Goal: Task Accomplishment & Management: Use online tool/utility

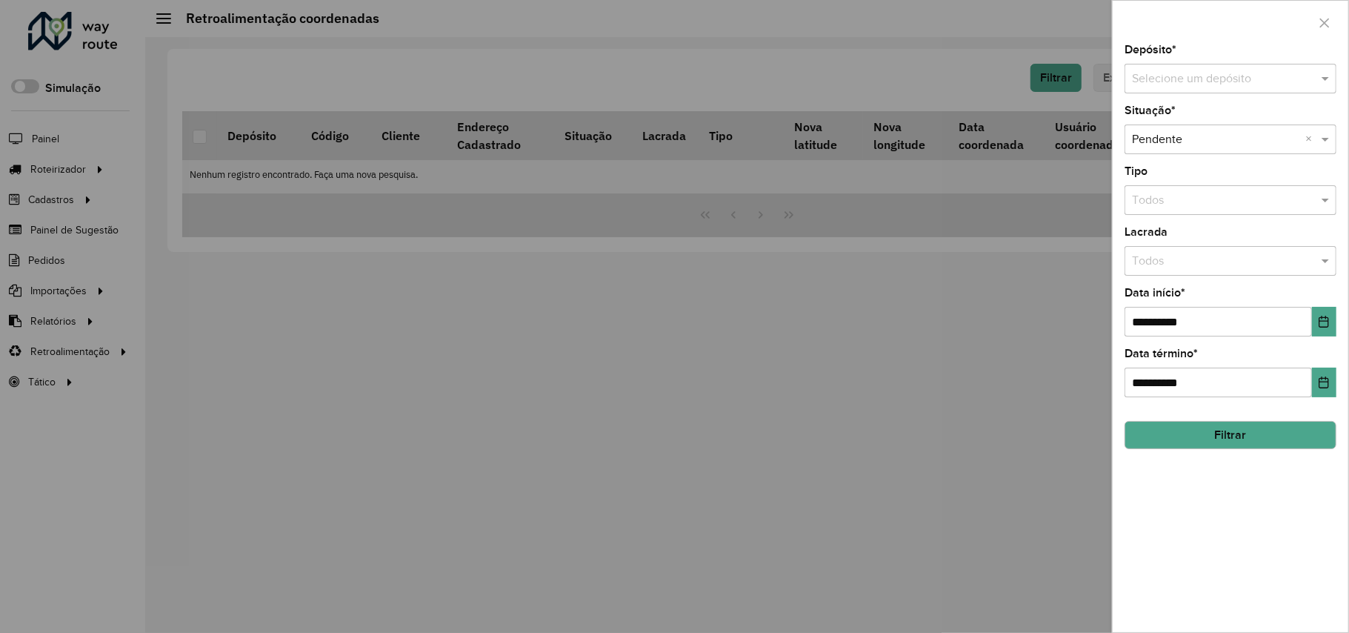
drag, startPoint x: 0, startPoint y: 0, endPoint x: 1201, endPoint y: 73, distance: 1203.5
click at [1201, 73] on input "text" at bounding box center [1215, 79] width 167 height 18
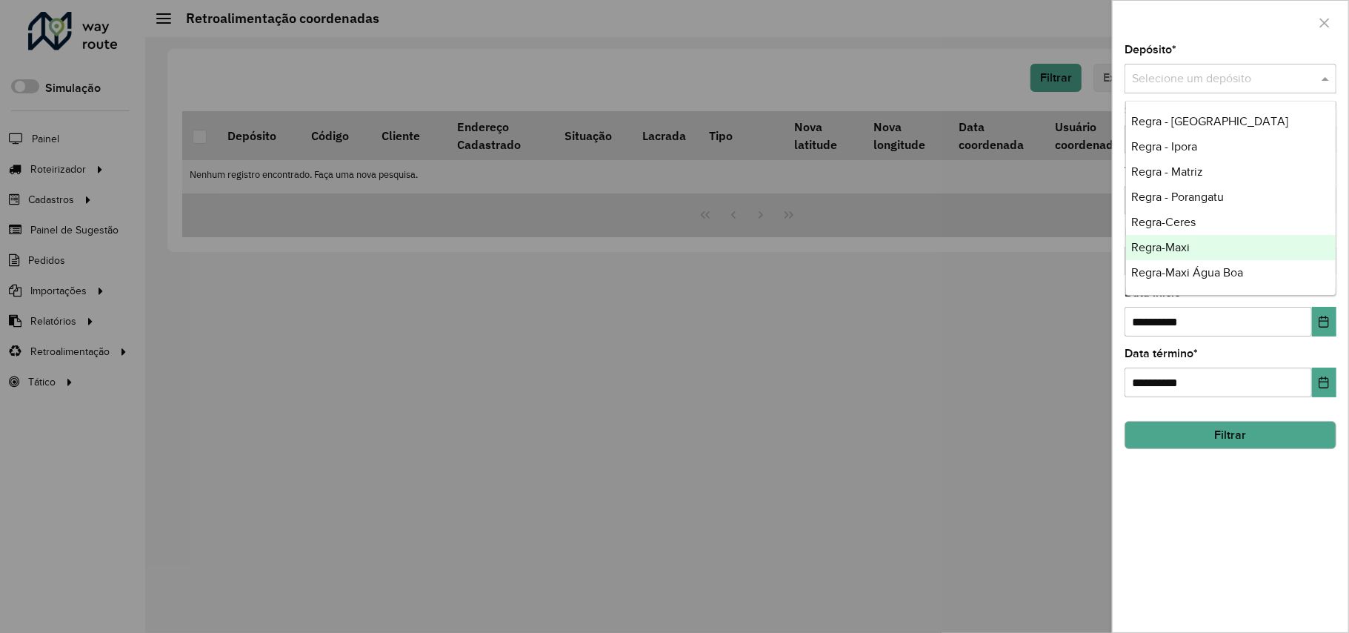
click at [1186, 238] on div "Regra-Maxi" at bounding box center [1231, 247] width 210 height 25
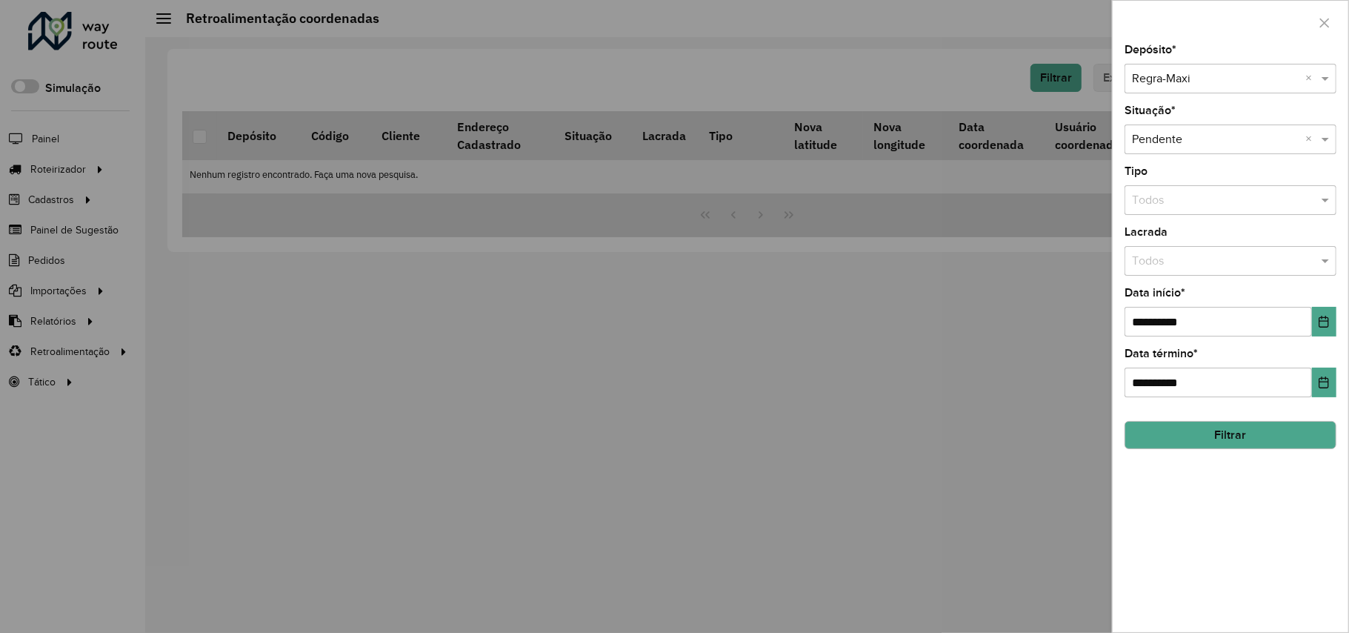
click at [1222, 433] on button "Filtrar" at bounding box center [1230, 435] width 212 height 28
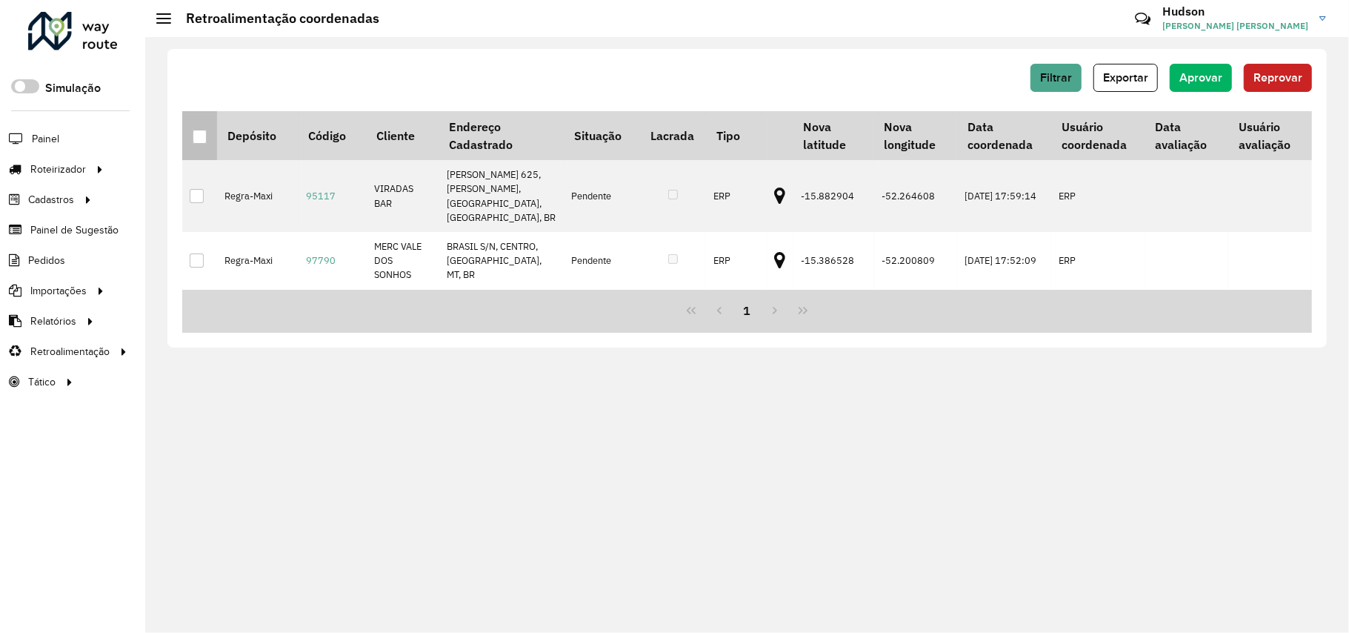
click at [196, 139] on div at bounding box center [200, 137] width 14 height 14
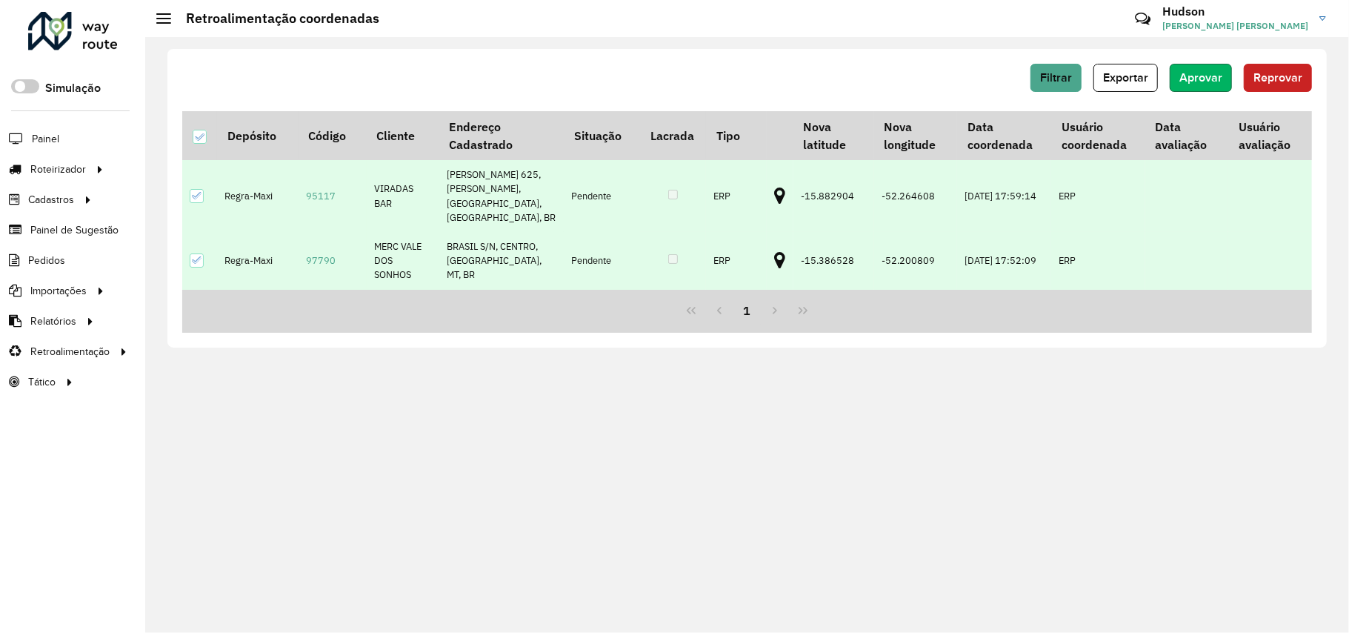
click at [1209, 78] on span "Aprovar" at bounding box center [1200, 77] width 43 height 13
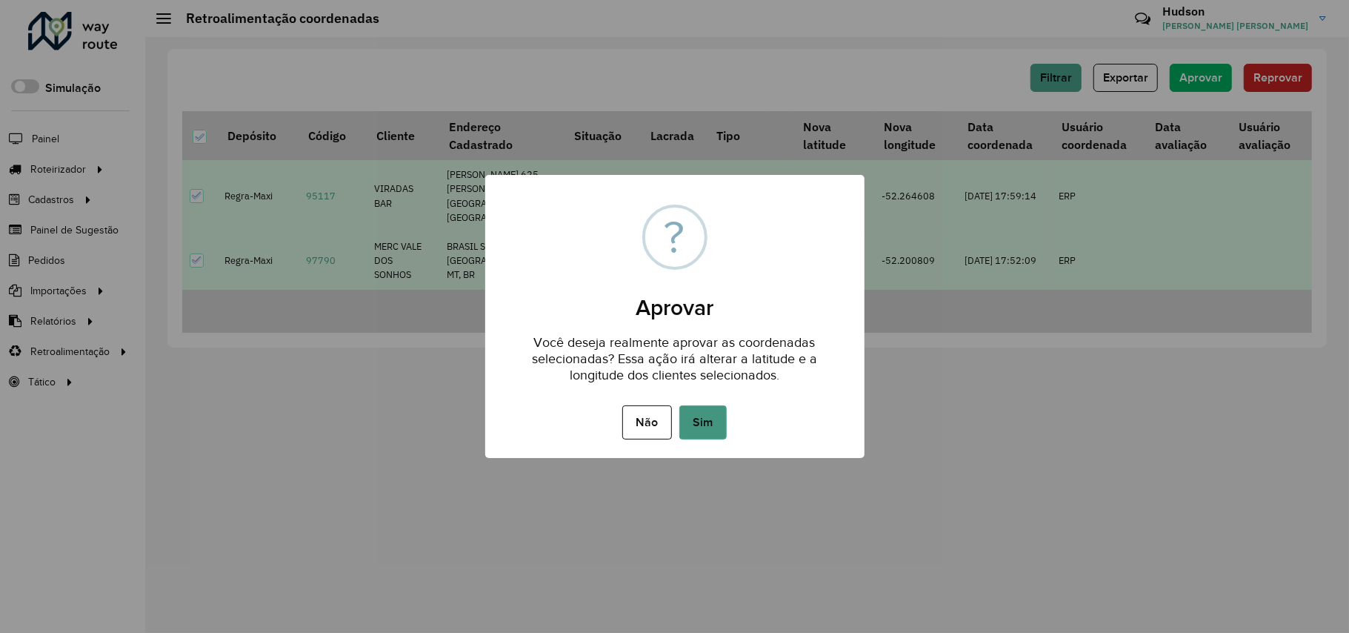
click at [710, 421] on button "Sim" at bounding box center [702, 422] width 47 height 34
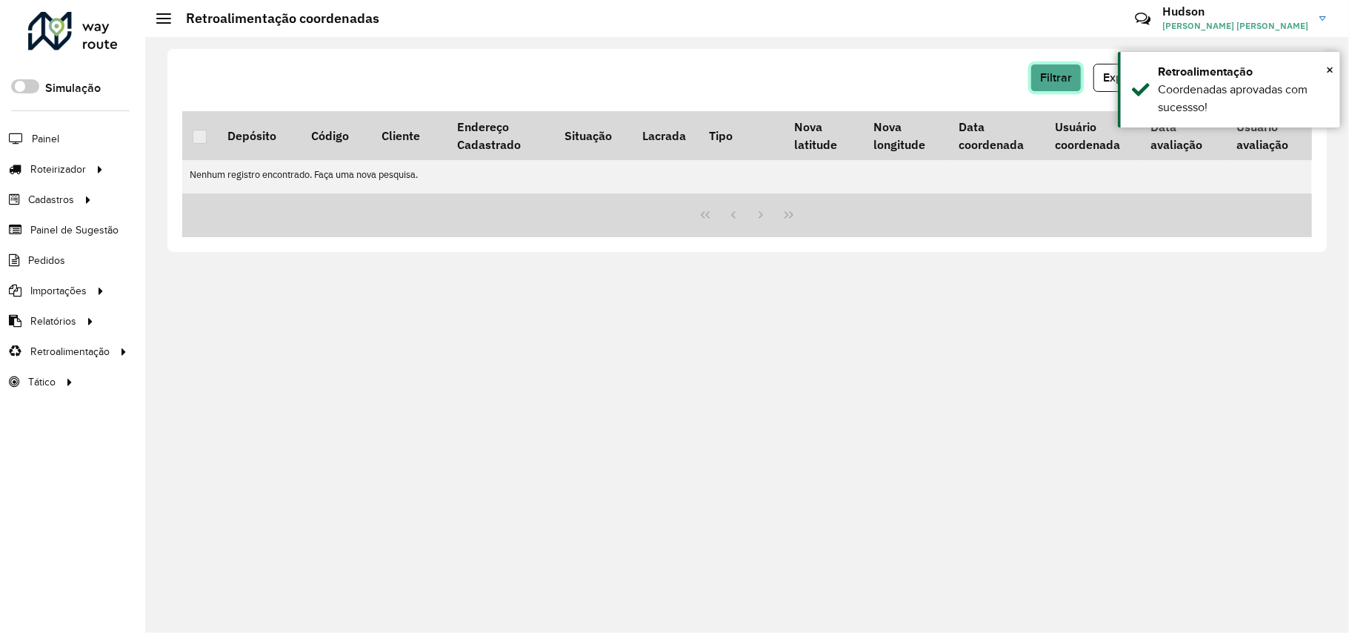
click at [1055, 79] on span "Filtrar" at bounding box center [1056, 77] width 32 height 13
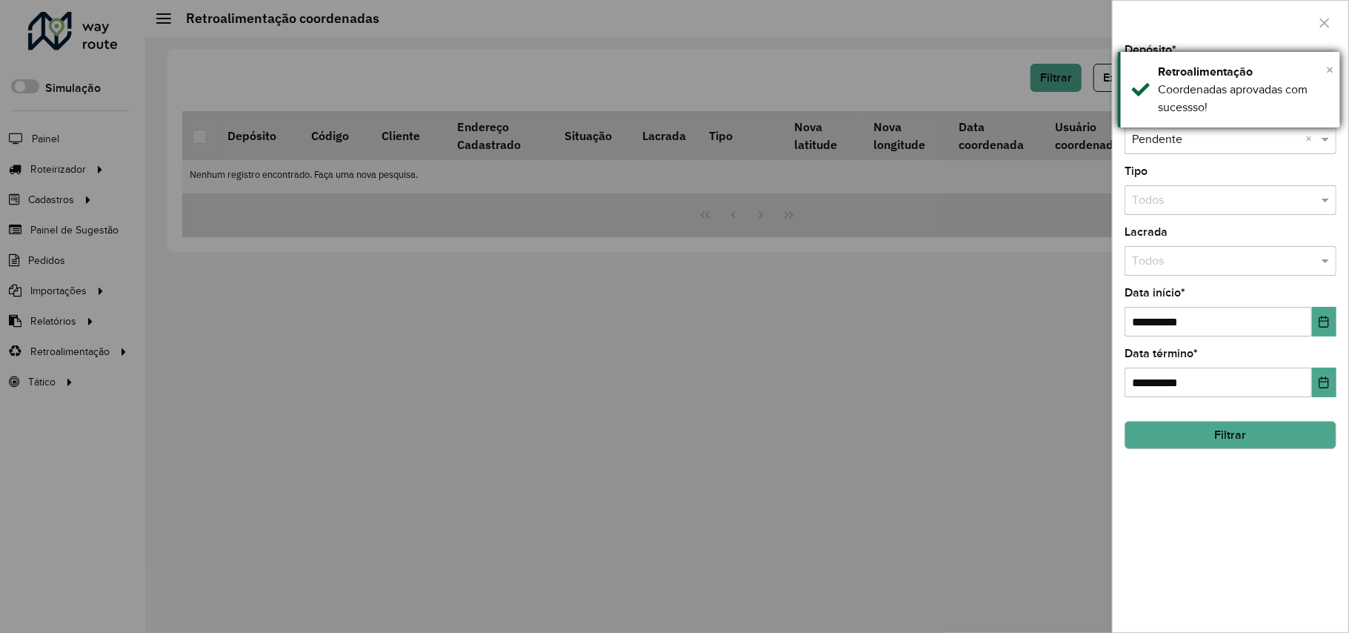
click at [1330, 67] on span "×" at bounding box center [1329, 69] width 7 height 16
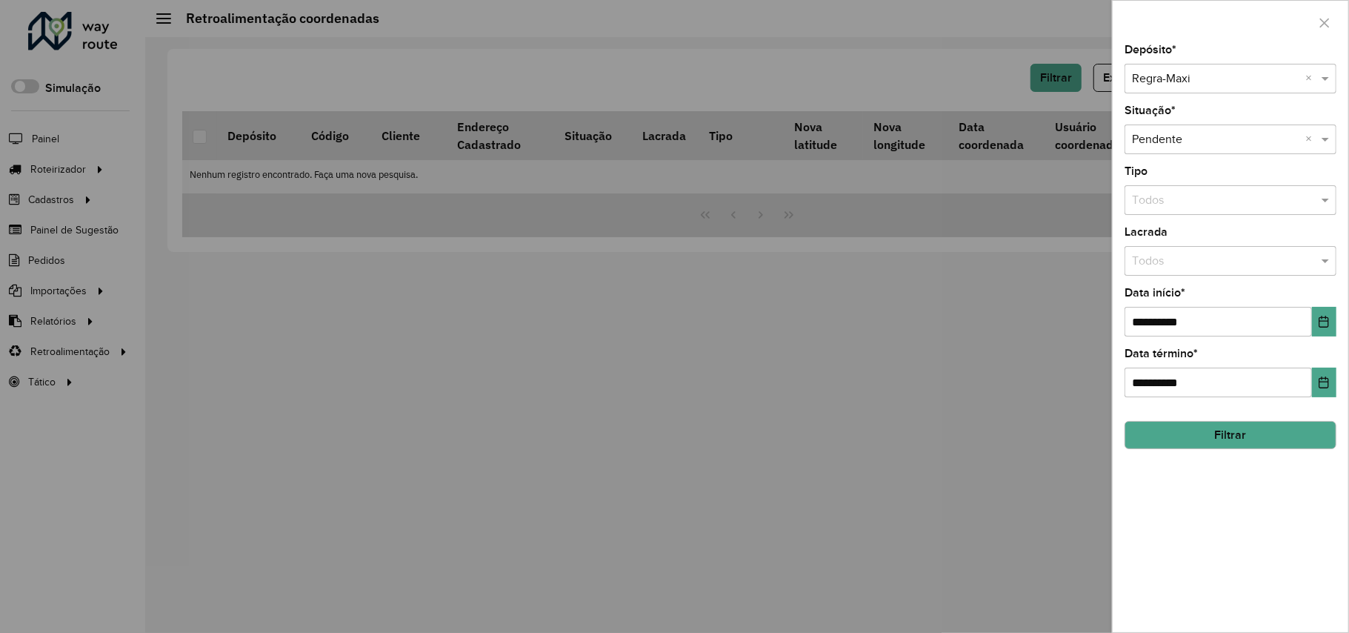
click at [1195, 78] on input "text" at bounding box center [1215, 79] width 167 height 18
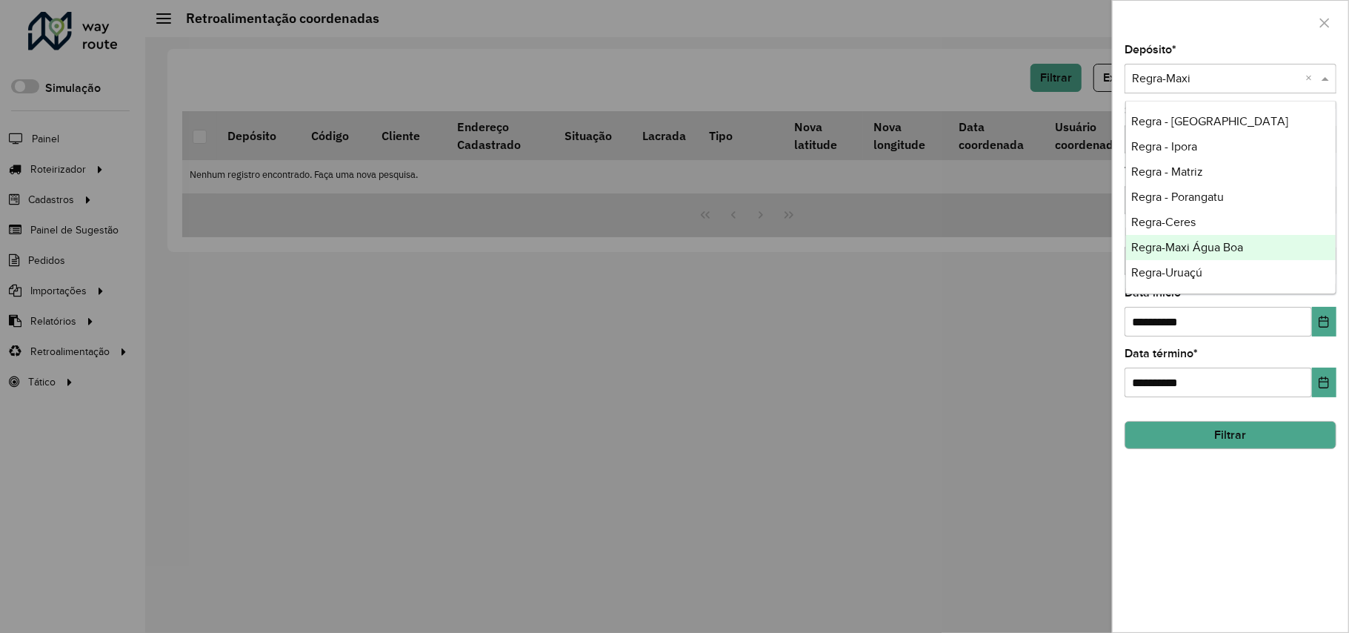
click at [1206, 244] on span "Regra-Maxi Água Boa" at bounding box center [1188, 247] width 112 height 13
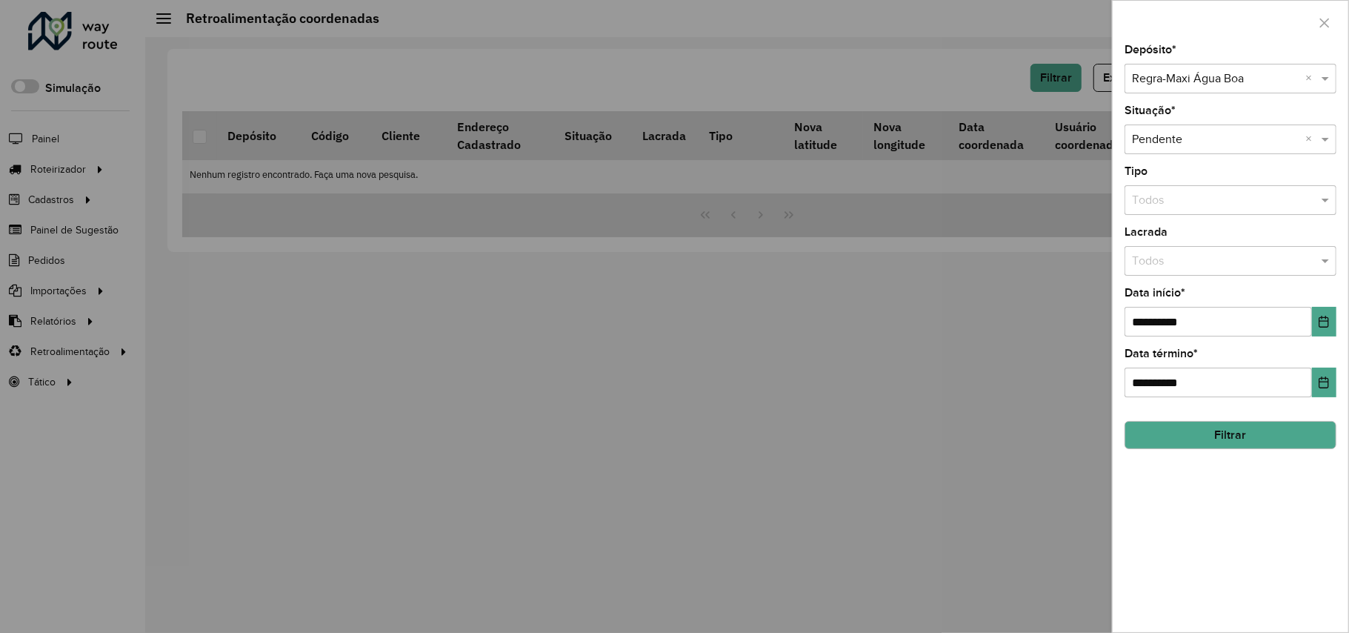
click at [1200, 433] on button "Filtrar" at bounding box center [1230, 435] width 212 height 28
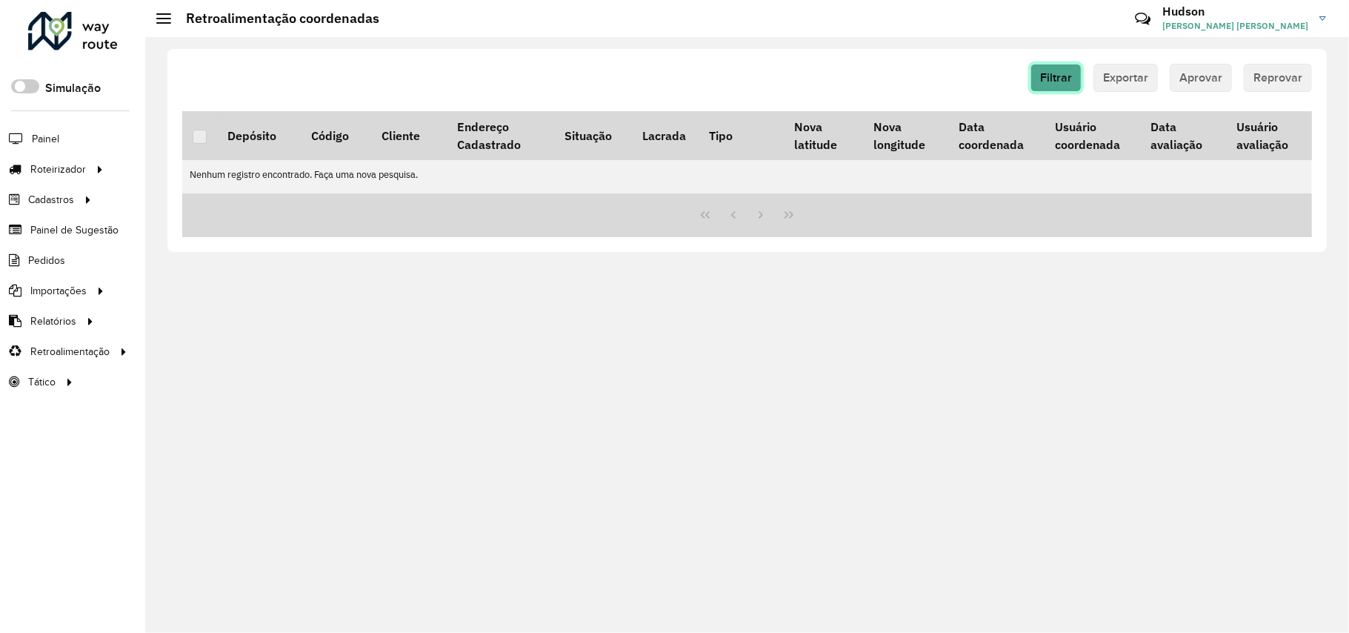
click at [1035, 72] on button "Filtrar" at bounding box center [1055, 78] width 51 height 28
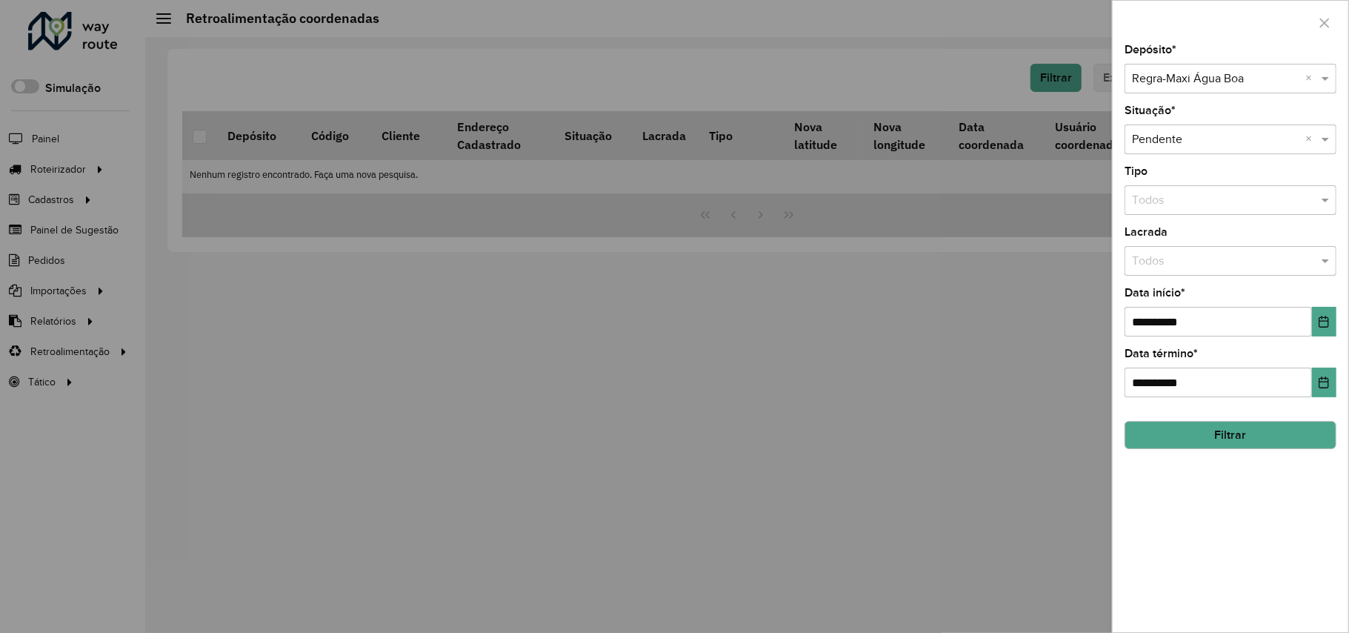
click at [1159, 79] on input "text" at bounding box center [1215, 79] width 167 height 18
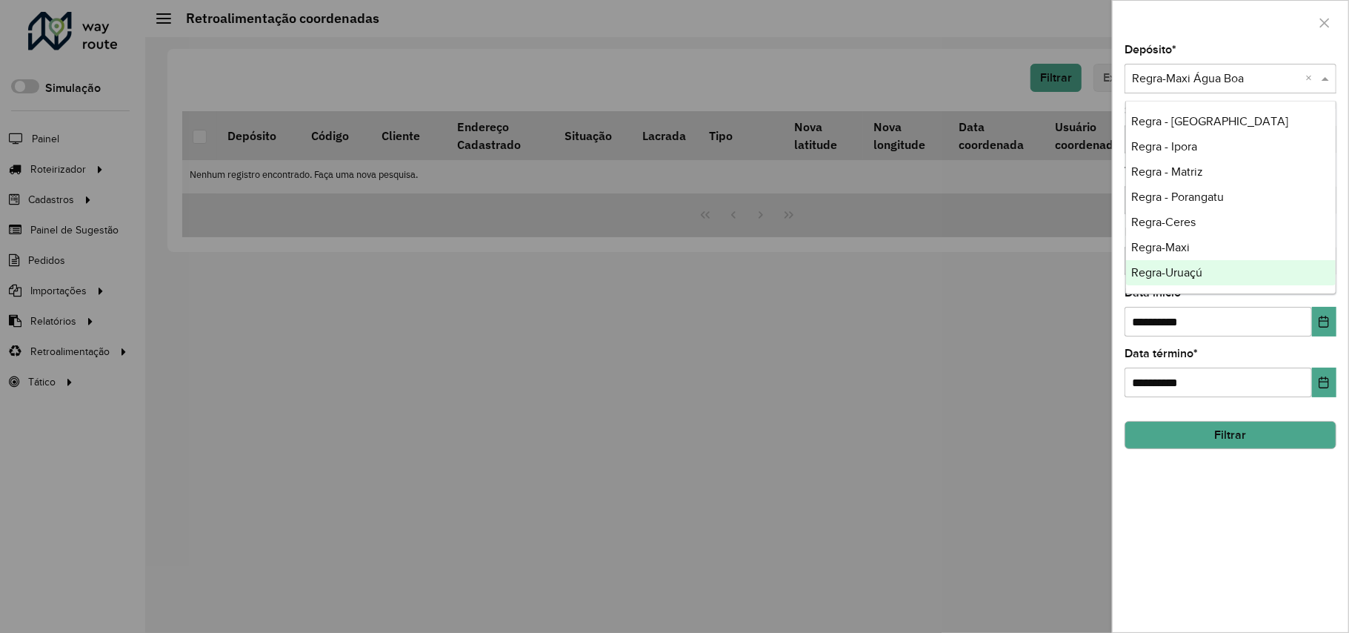
click at [1192, 267] on span "Regra-Uruaçú" at bounding box center [1167, 272] width 71 height 13
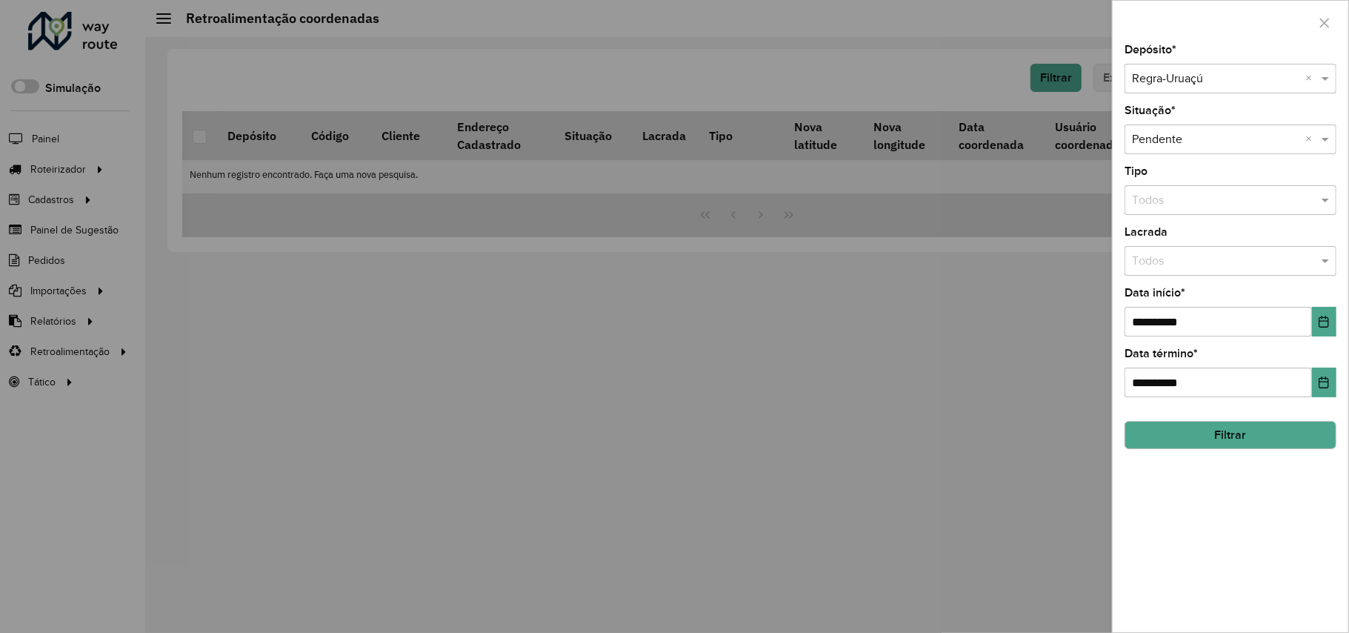
click at [1189, 430] on button "Filtrar" at bounding box center [1230, 435] width 212 height 28
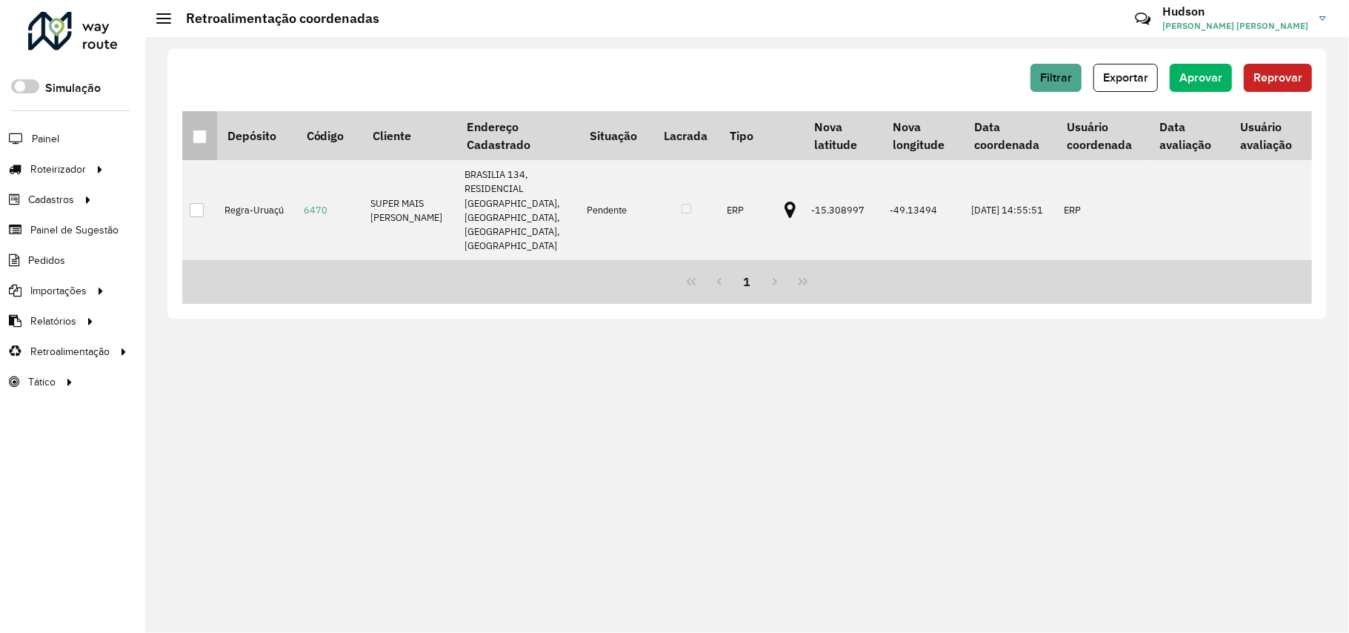
click at [205, 137] on div at bounding box center [200, 137] width 14 height 14
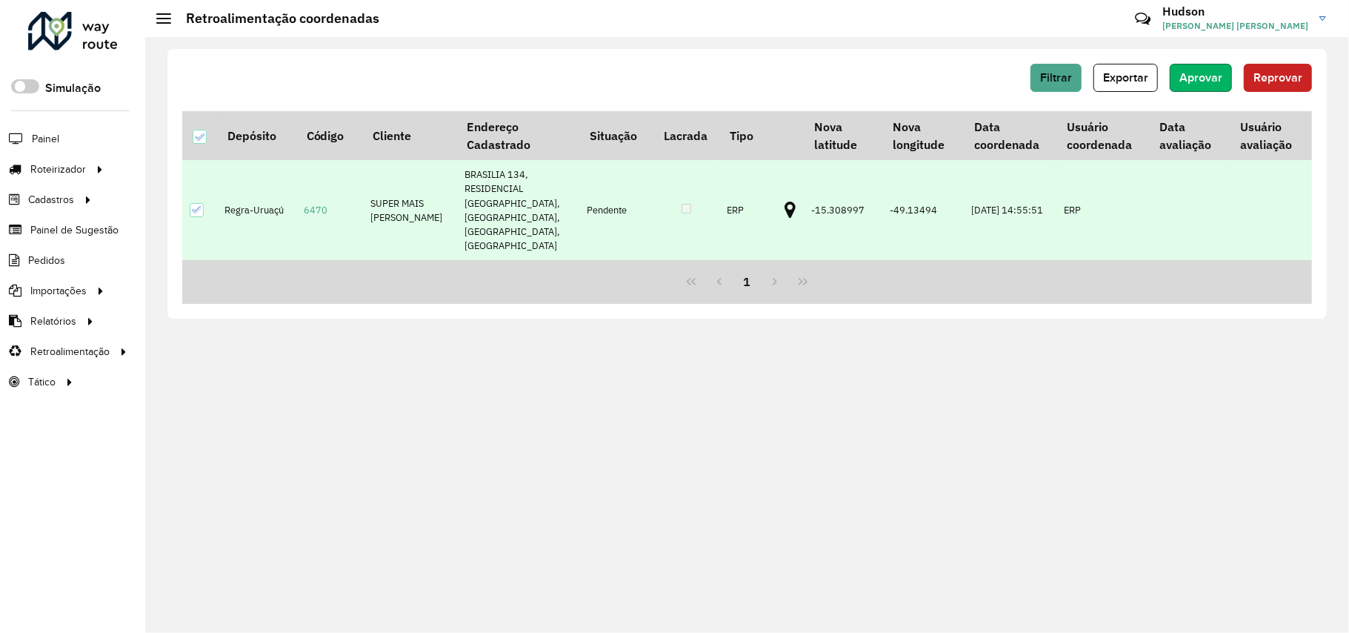
click at [1197, 80] on span "Aprovar" at bounding box center [1200, 77] width 43 height 13
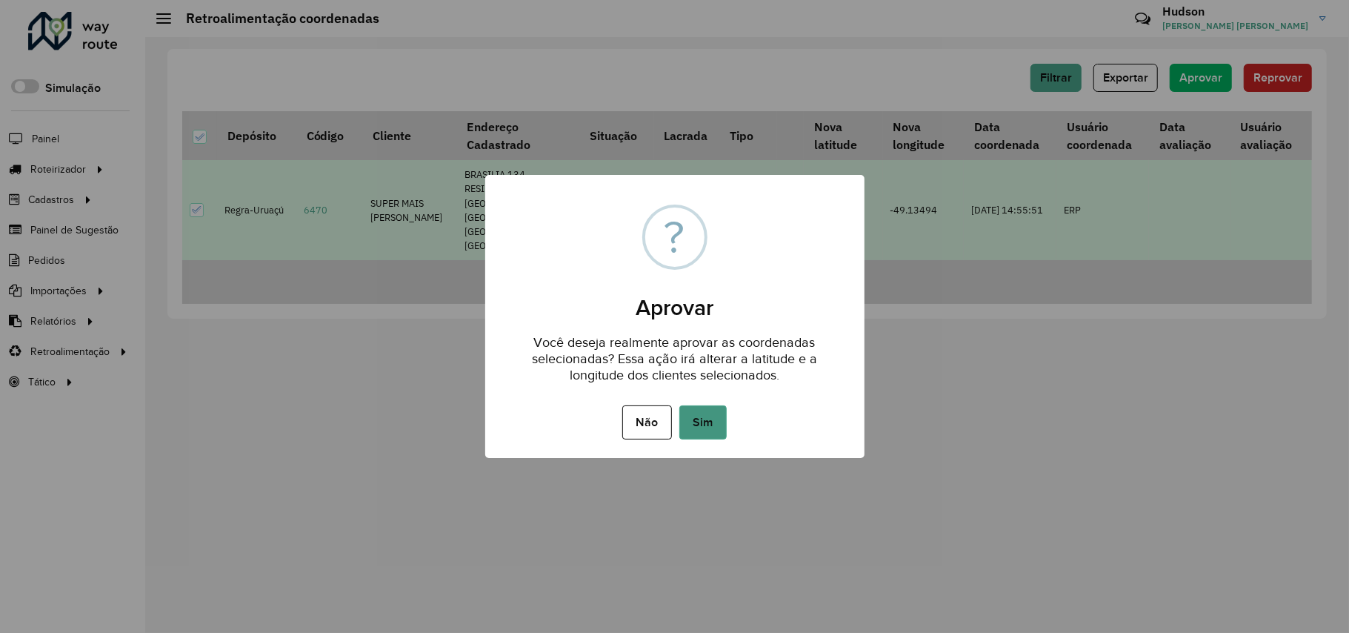
click at [715, 422] on button "Sim" at bounding box center [702, 422] width 47 height 34
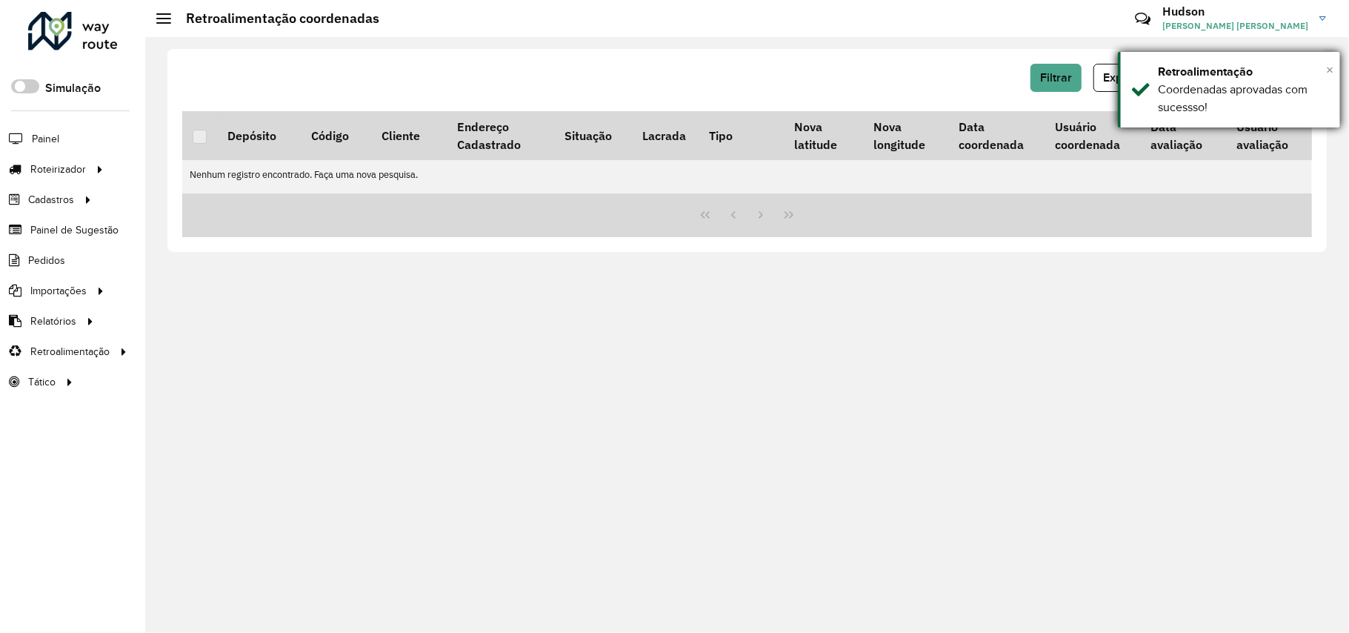
click at [1330, 72] on span "×" at bounding box center [1329, 69] width 7 height 16
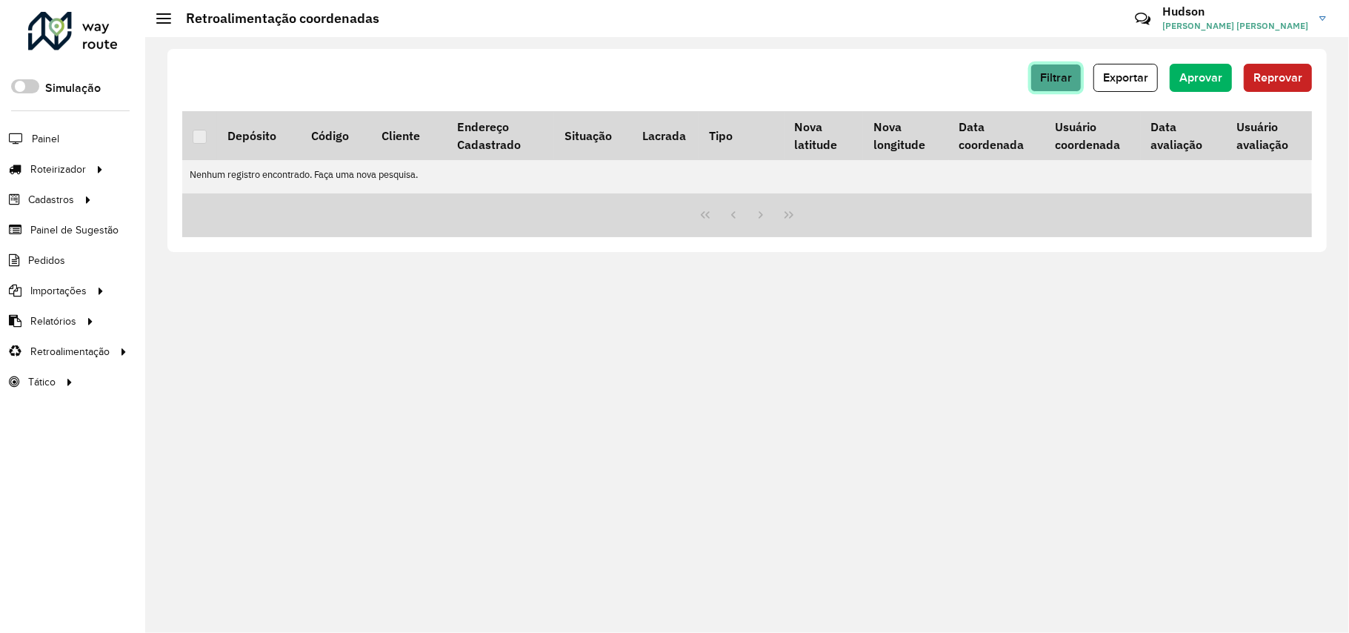
click at [1058, 84] on button "Filtrar" at bounding box center [1055, 78] width 51 height 28
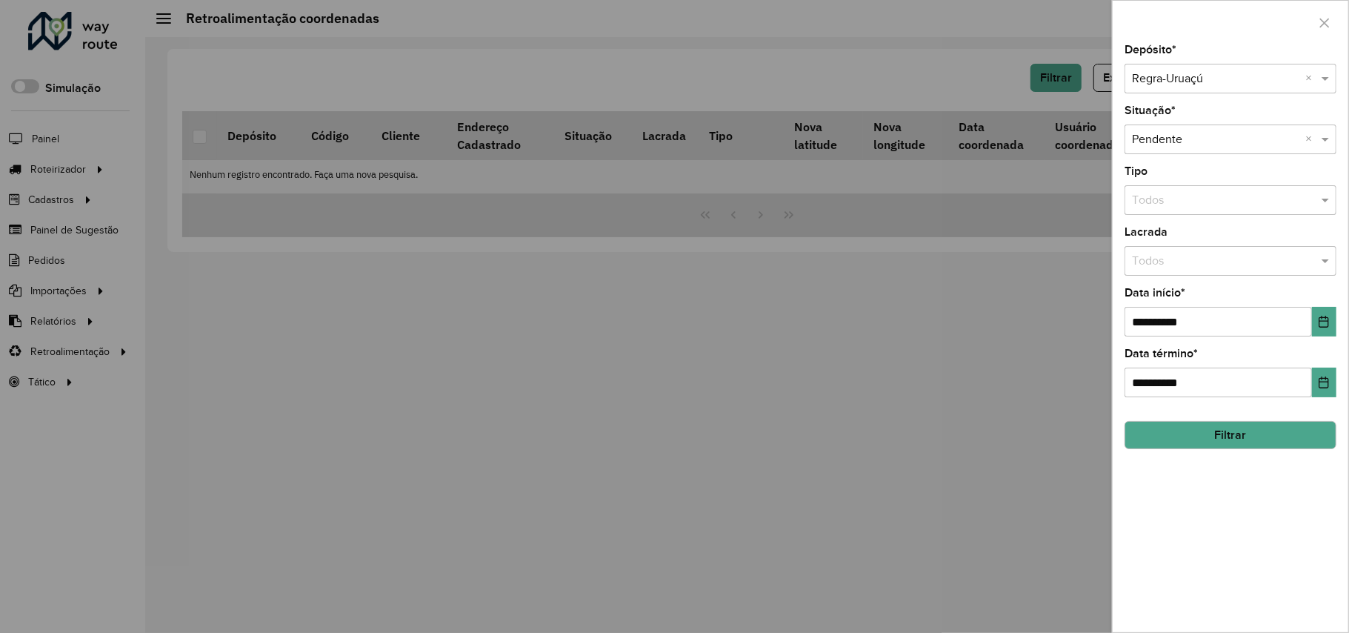
click at [1203, 81] on input "text" at bounding box center [1215, 79] width 167 height 18
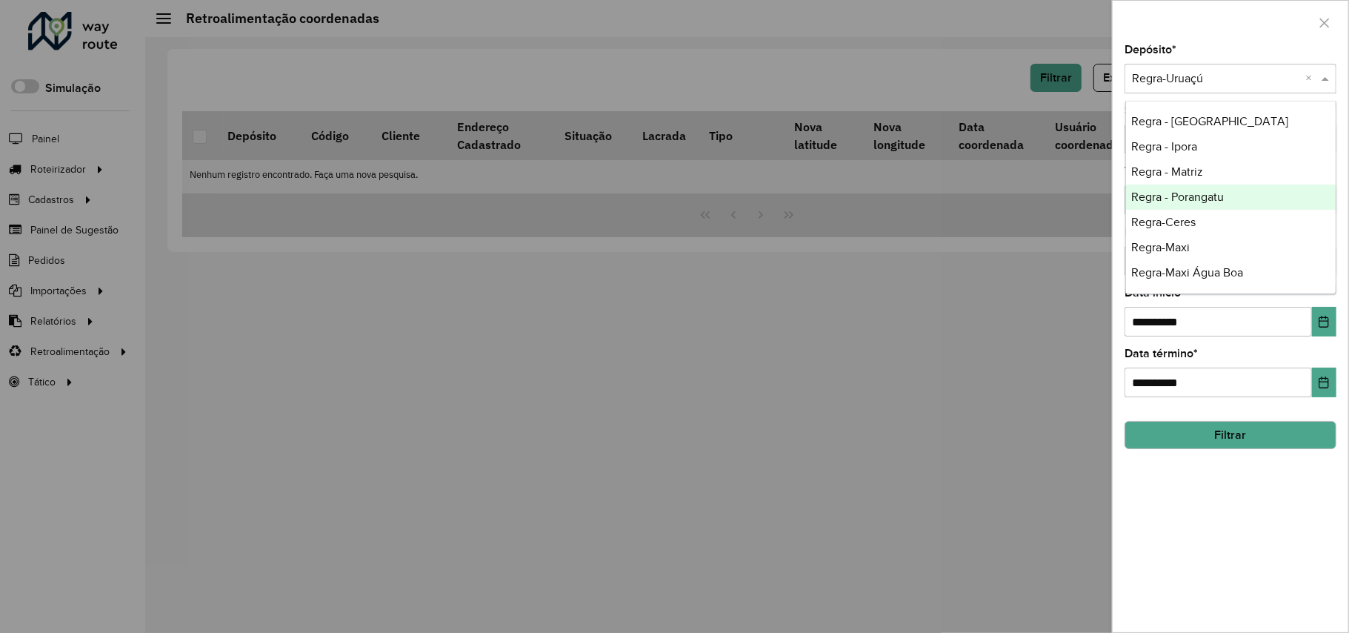
click at [1195, 191] on span "Regra - Porangatu" at bounding box center [1178, 196] width 93 height 13
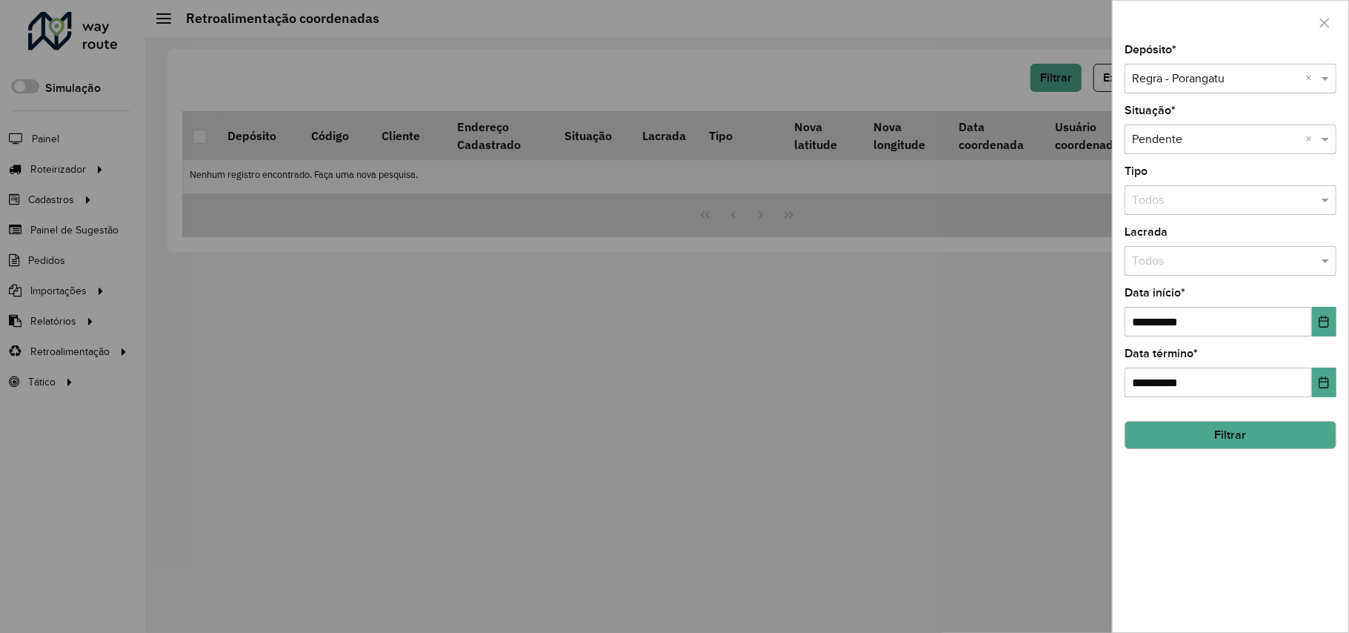
click at [1192, 433] on button "Filtrar" at bounding box center [1230, 435] width 212 height 28
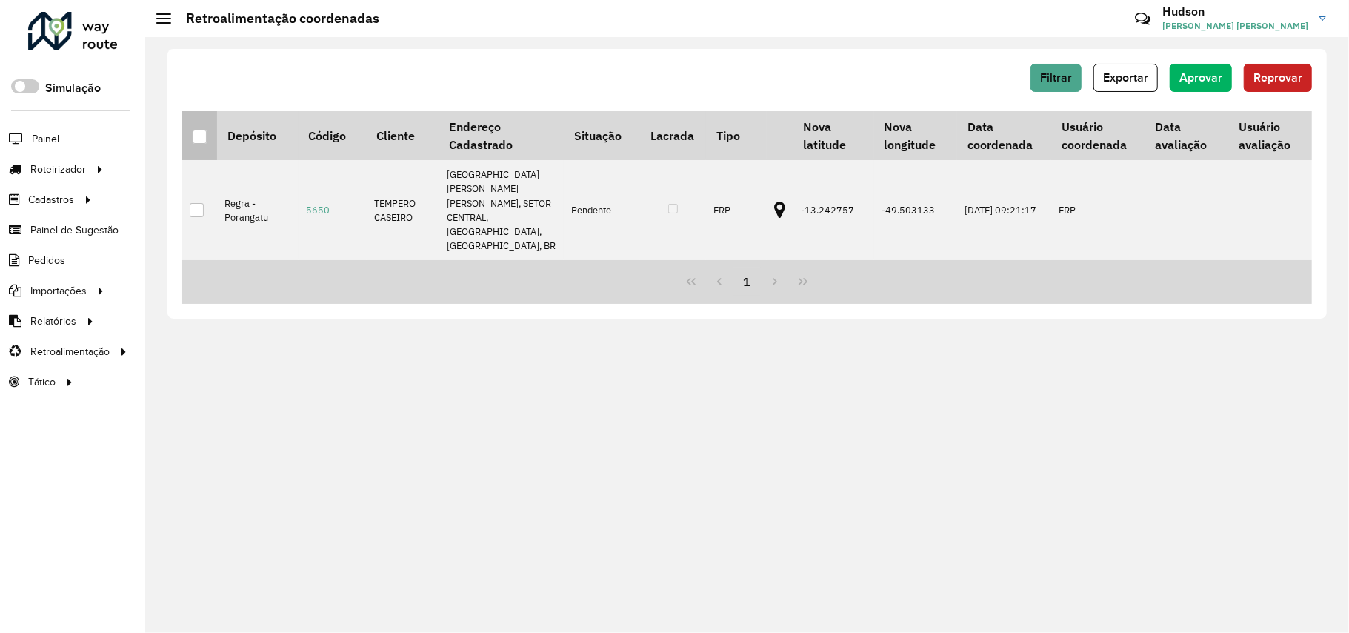
click at [202, 139] on div at bounding box center [200, 137] width 14 height 14
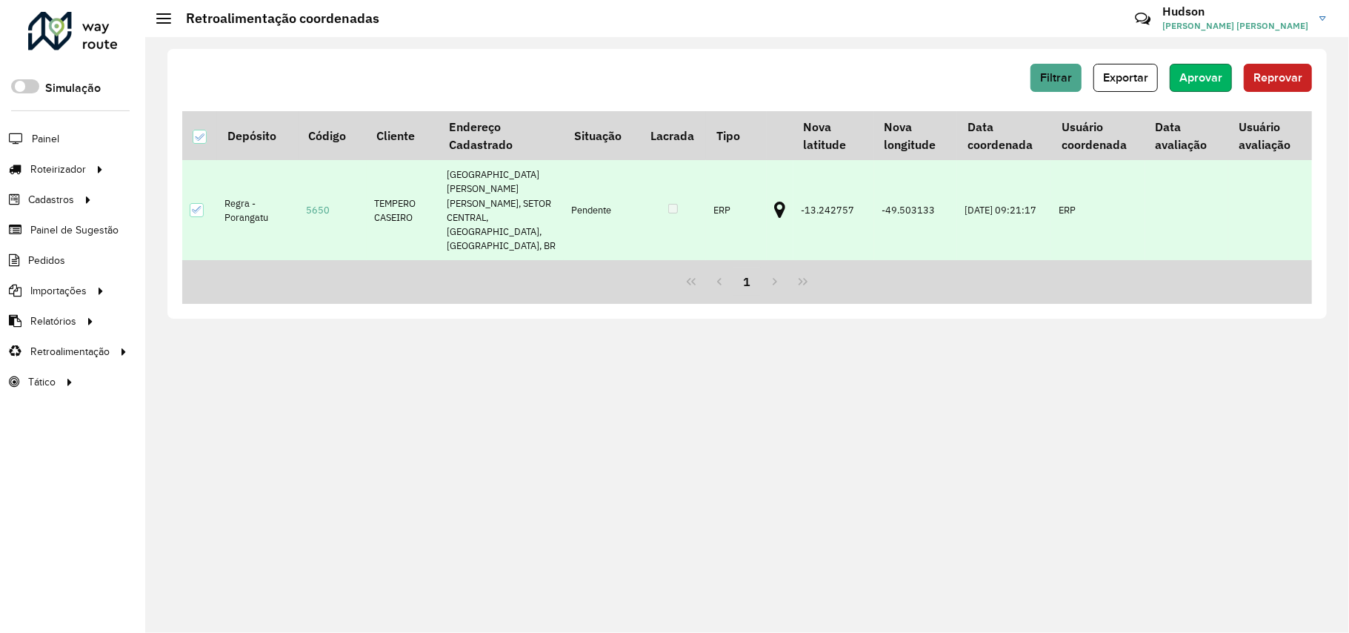
click at [1212, 81] on span "Aprovar" at bounding box center [1200, 77] width 43 height 13
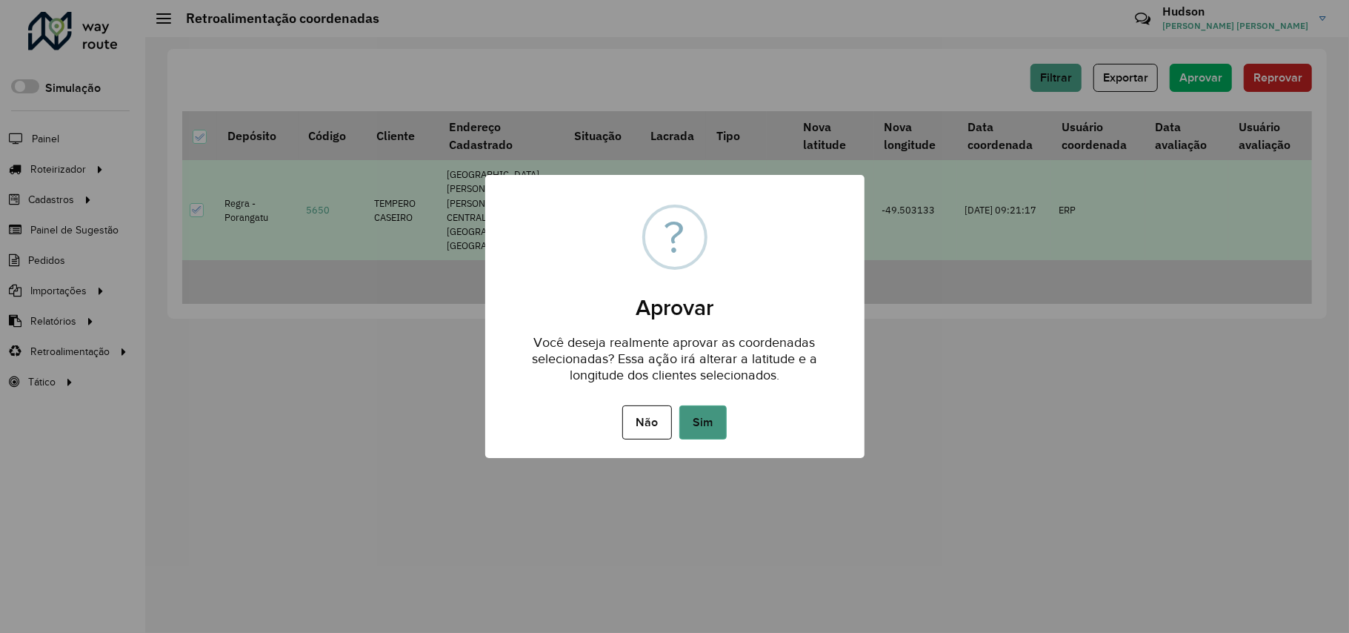
click at [712, 412] on button "Sim" at bounding box center [702, 422] width 47 height 34
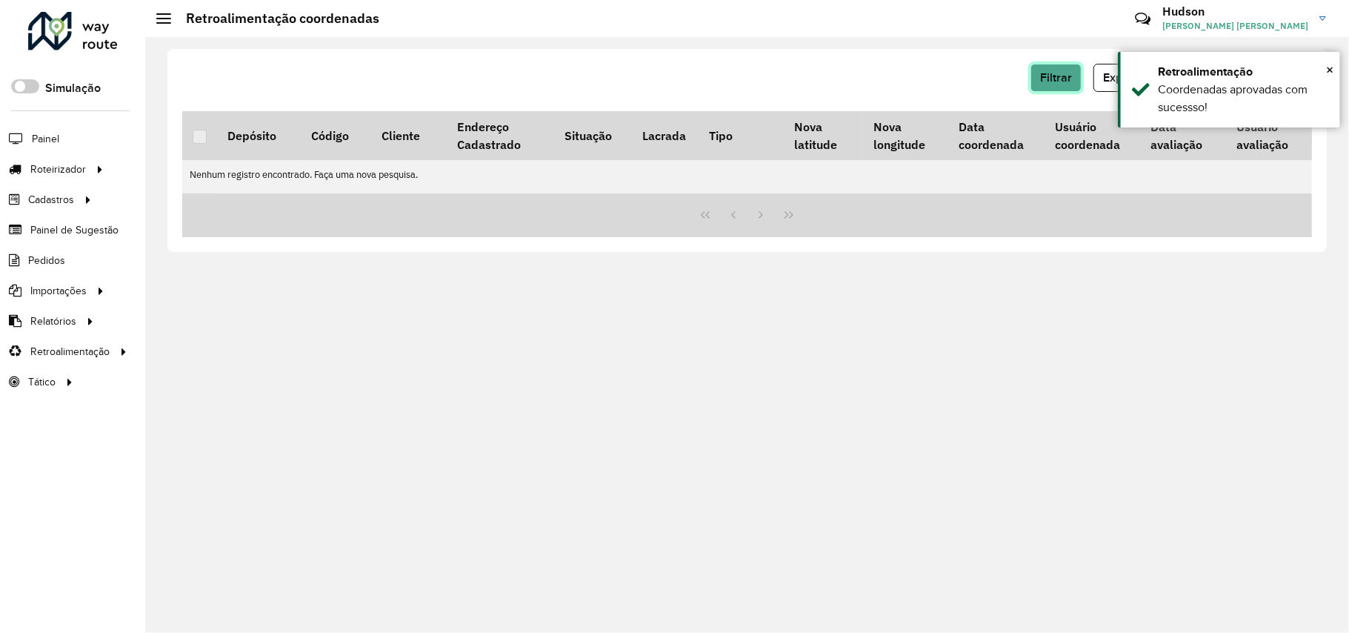
click at [1061, 78] on span "Filtrar" at bounding box center [1056, 77] width 32 height 13
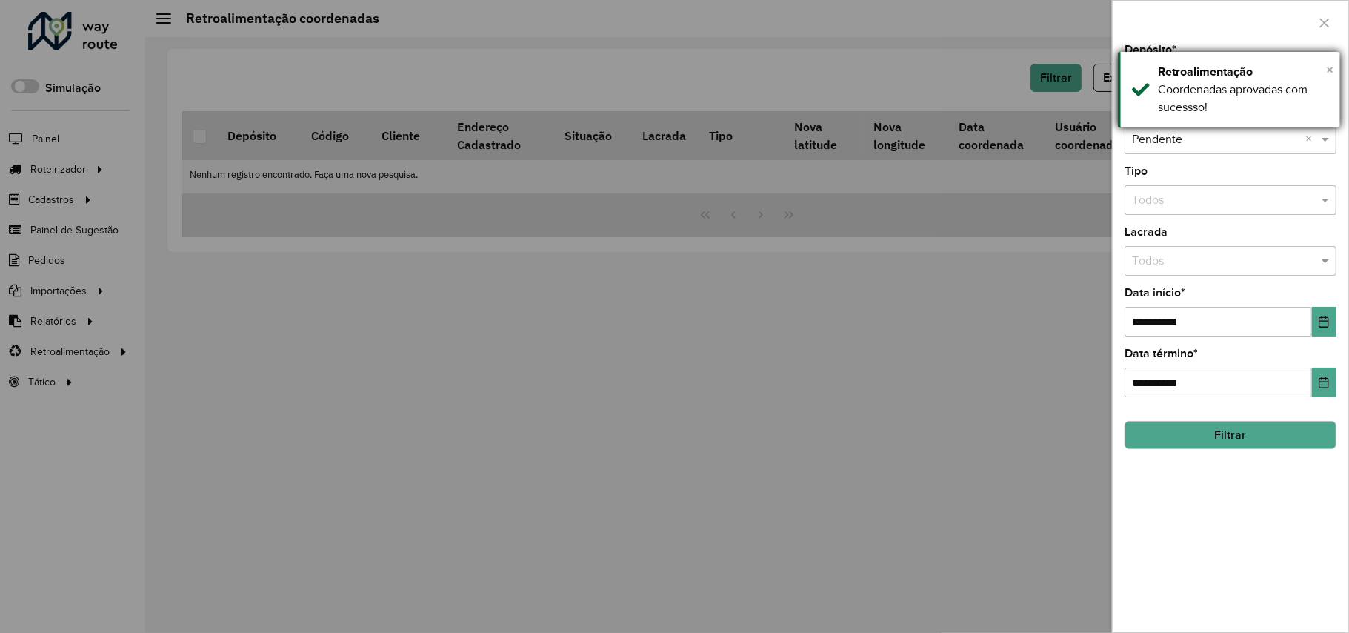
click at [1328, 68] on span "×" at bounding box center [1329, 69] width 7 height 16
click at [1216, 67] on div "Selecione um depósito × Regra - Porangatu ×" at bounding box center [1230, 79] width 212 height 30
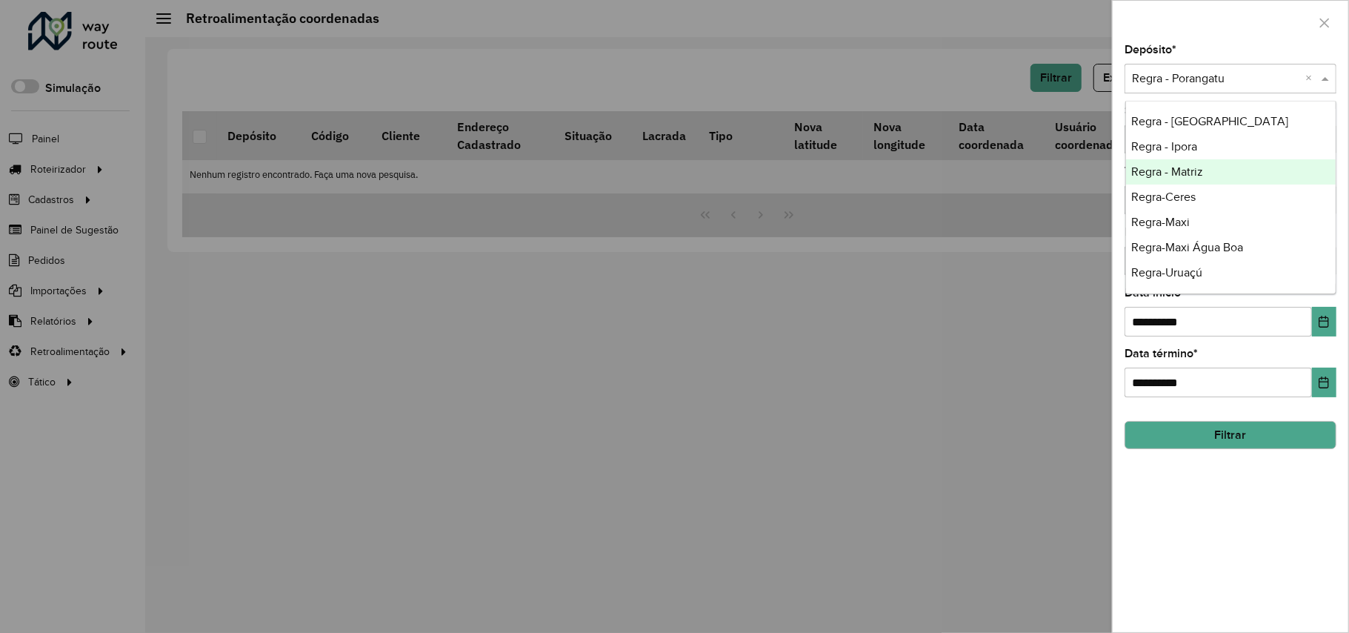
click at [1170, 167] on span "Regra - Matriz" at bounding box center [1168, 171] width 72 height 13
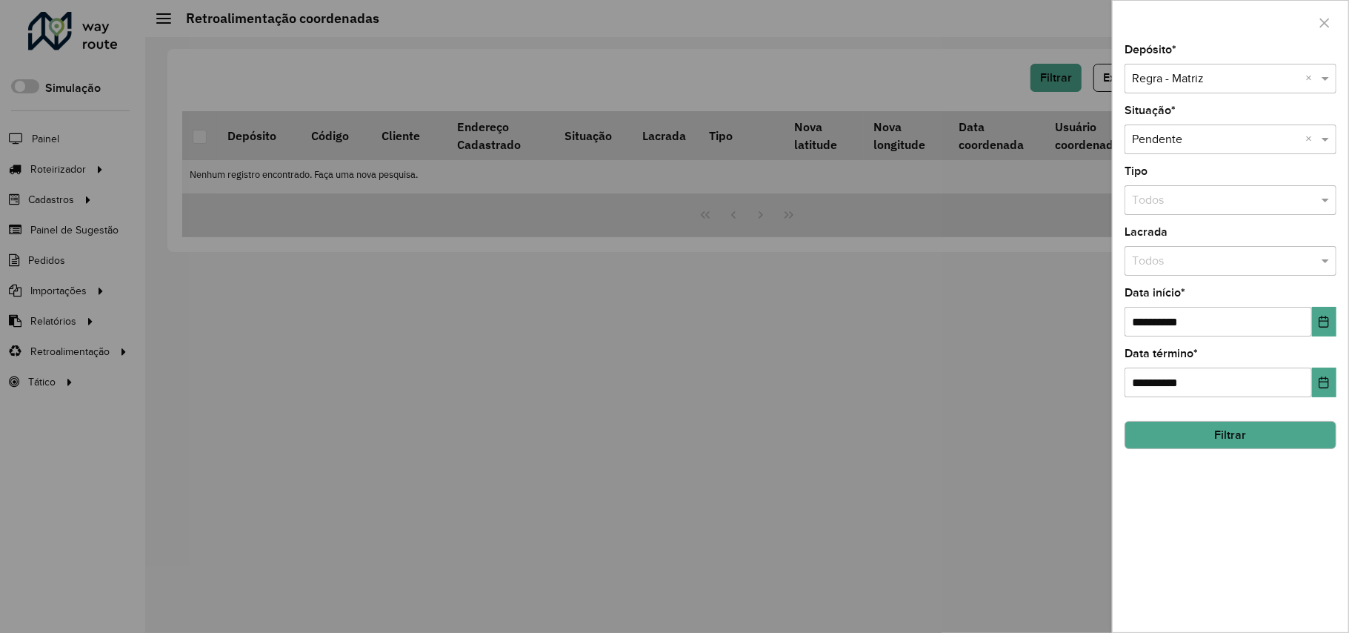
click at [1177, 421] on button "Filtrar" at bounding box center [1230, 435] width 212 height 28
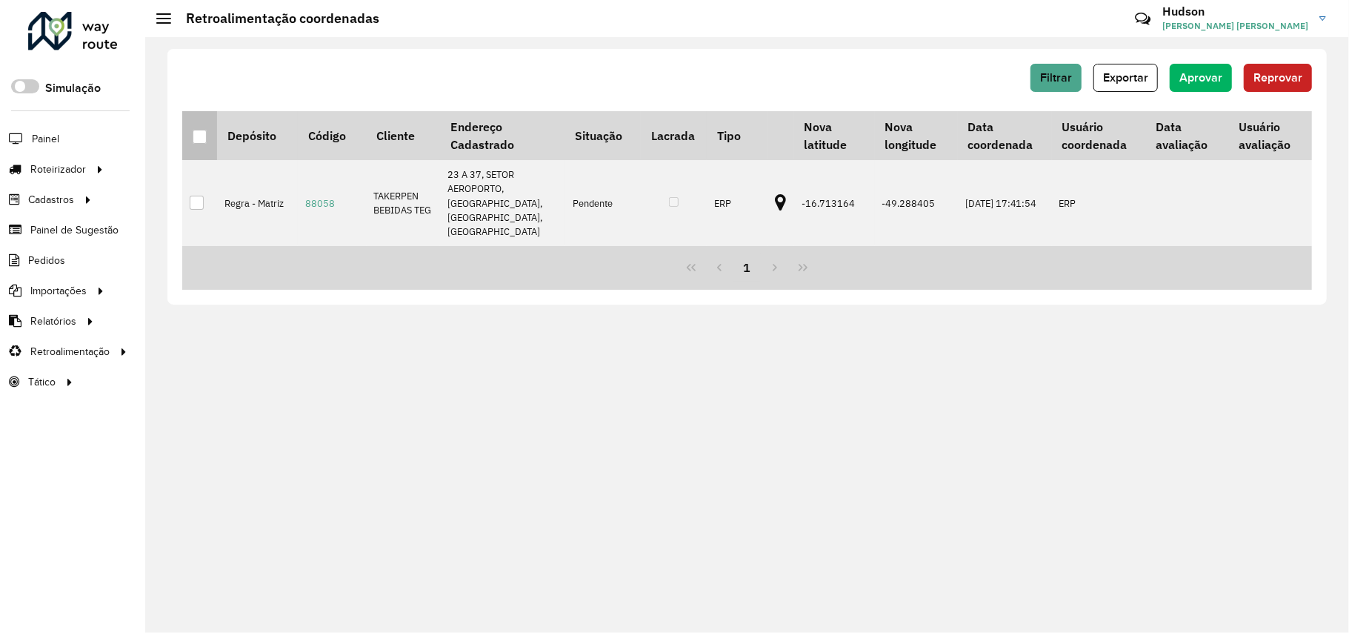
click at [201, 144] on div at bounding box center [200, 137] width 14 height 14
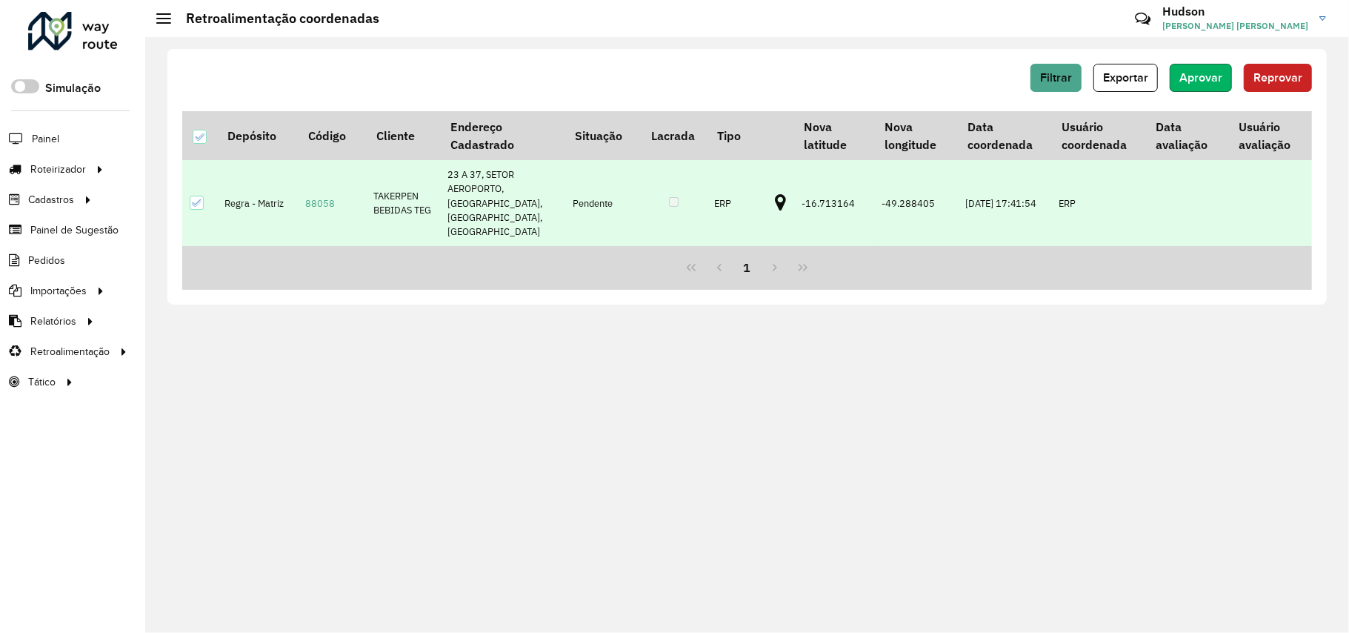
click at [1209, 83] on span "Aprovar" at bounding box center [1200, 77] width 43 height 13
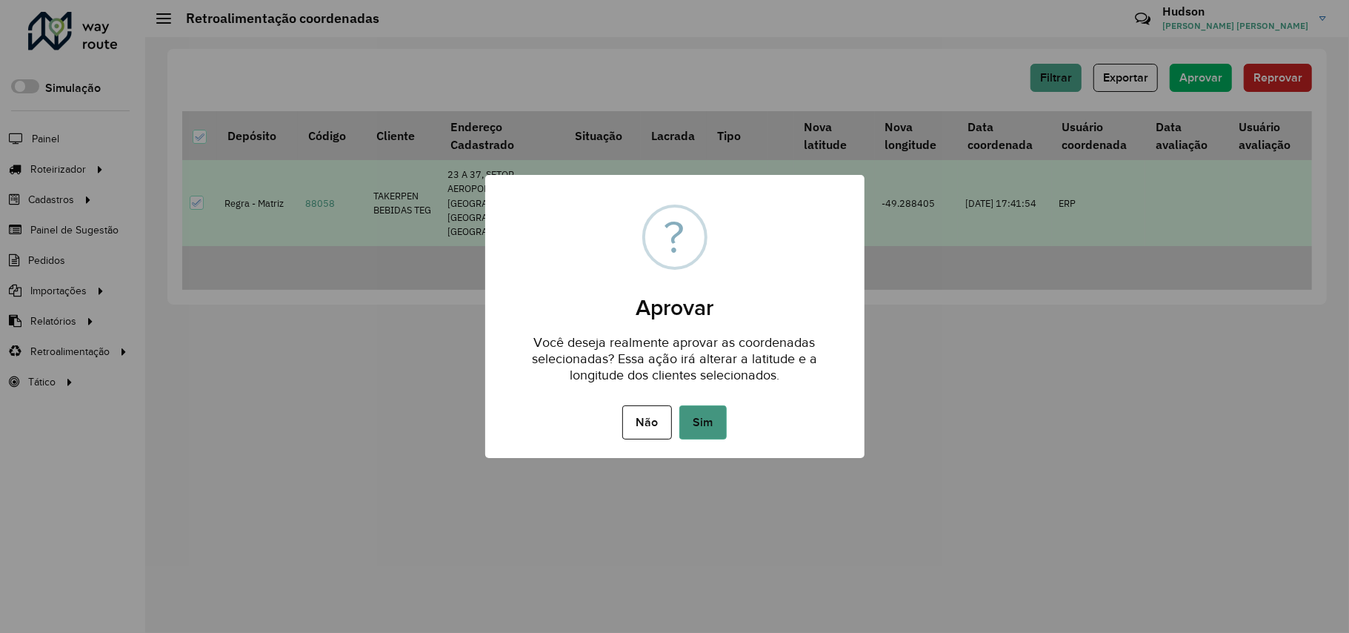
click at [717, 424] on button "Sim" at bounding box center [702, 422] width 47 height 34
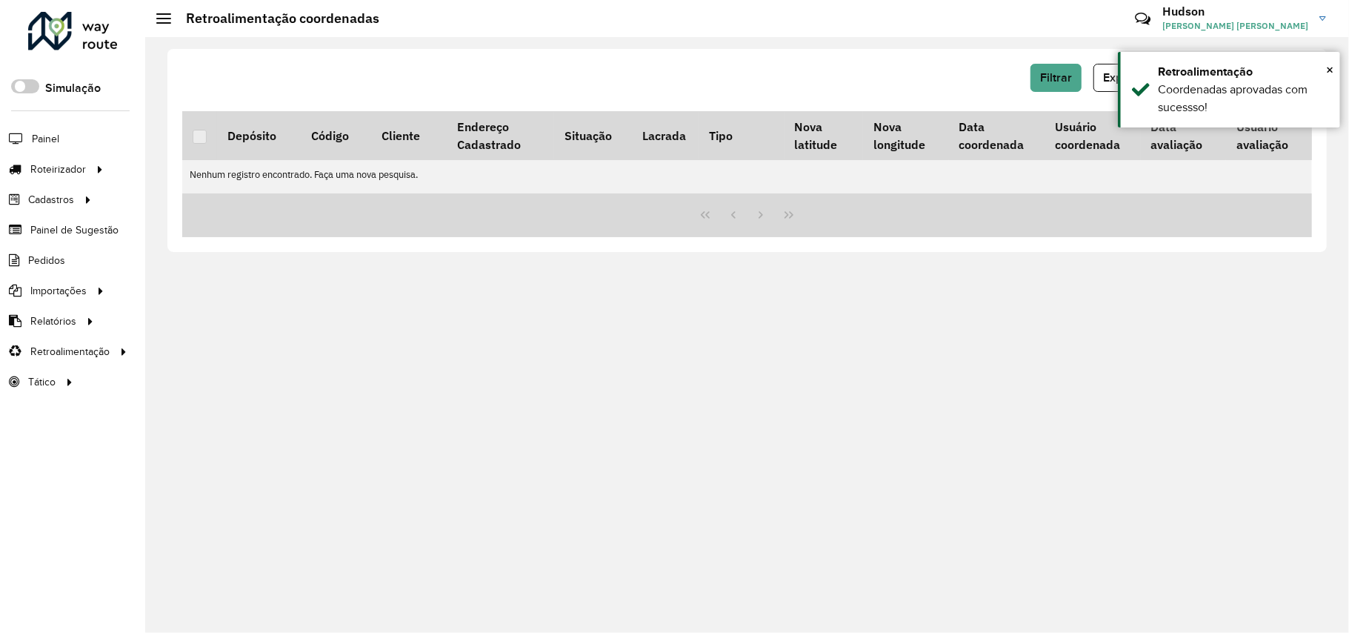
click at [460, 463] on div "Filtrar Exportar Aprovar Reprovar Depósito Código Cliente Endereço Cadastrado S…" at bounding box center [747, 334] width 1204 height 595
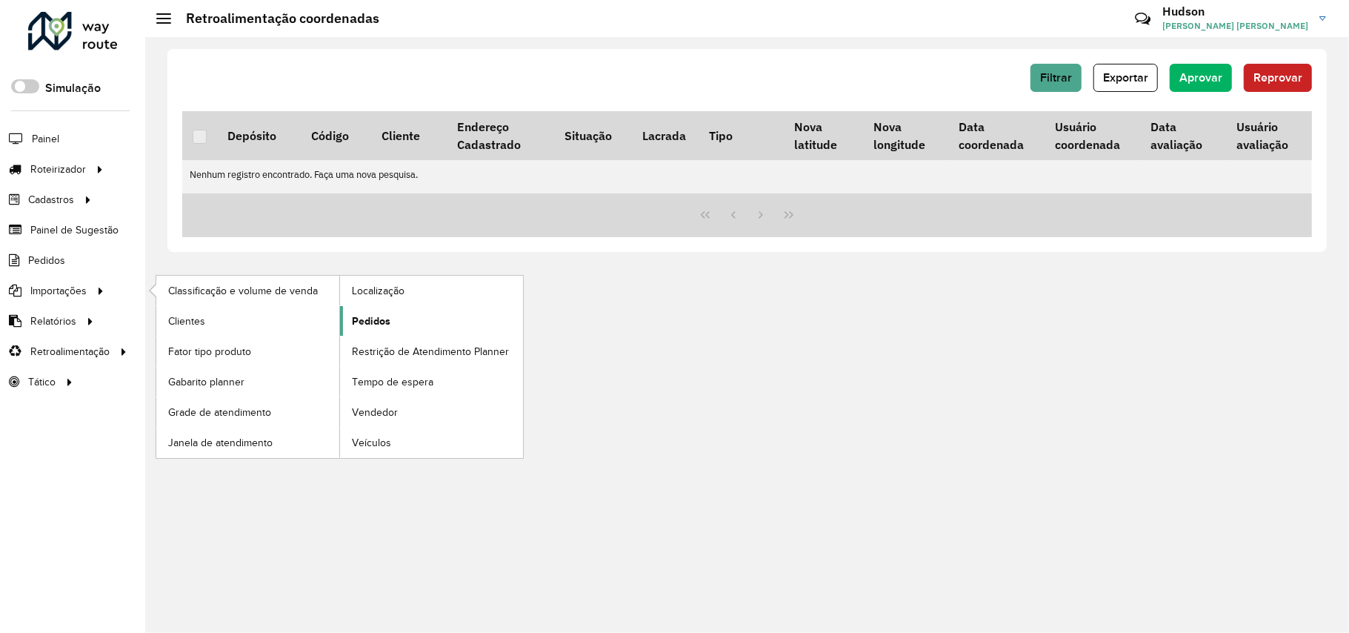
click at [422, 327] on link "Pedidos" at bounding box center [431, 321] width 183 height 30
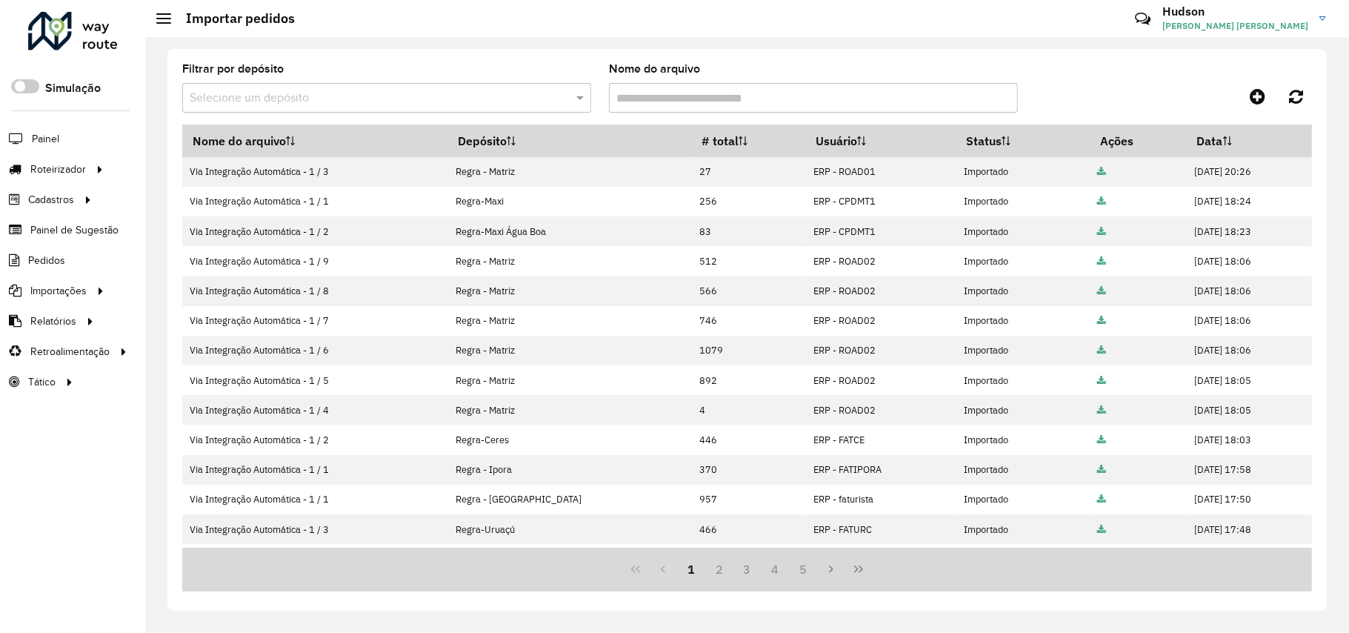
click at [93, 540] on div "Roteirizador AmbevTech Simulação Painel Roteirizador Entregas Vendas Cadastros …" at bounding box center [72, 316] width 145 height 633
click at [1304, 90] on link at bounding box center [1296, 96] width 32 height 27
click at [10, 492] on div "Roteirizador AmbevTech Simulação Painel Roteirizador Entregas Vendas Cadastros …" at bounding box center [72, 316] width 145 height 633
click at [1312, 99] on div "Filtrar por depósito Selecione um depósito Nome do arquivo Nome do arquivo Depó…" at bounding box center [746, 329] width 1159 height 561
click at [1298, 90] on icon at bounding box center [1296, 96] width 14 height 16
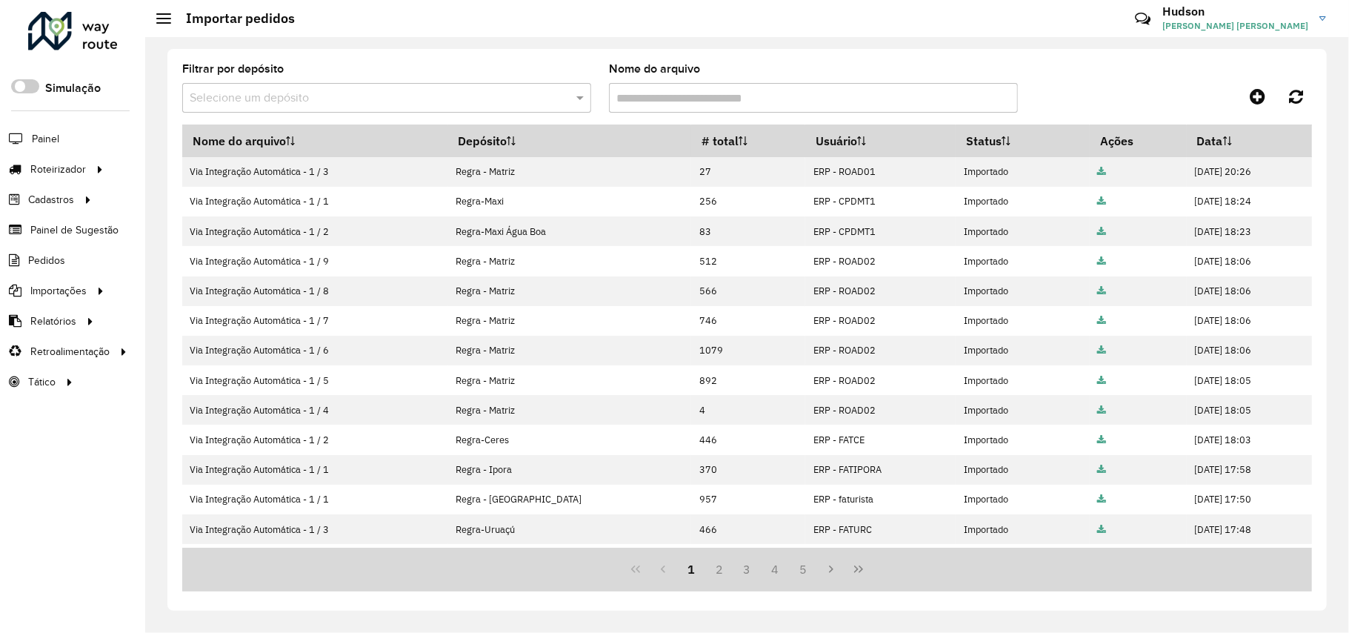
click at [1280, 83] on link at bounding box center [1296, 96] width 32 height 27
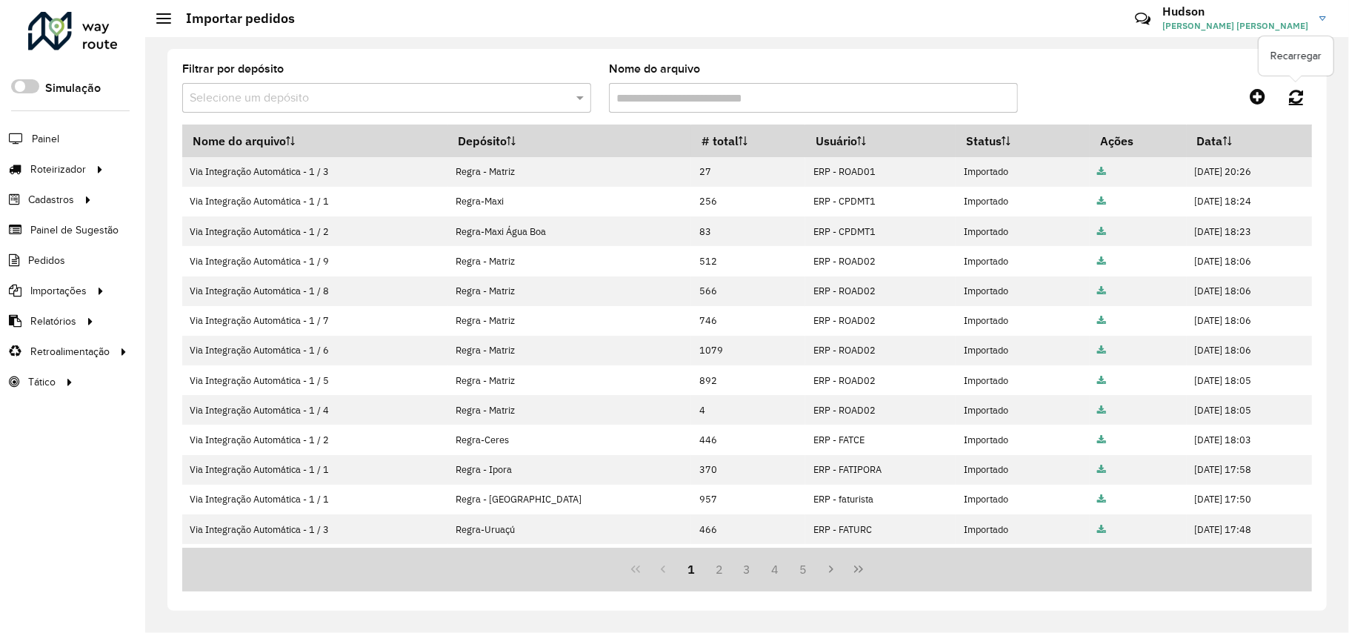
click at [1295, 93] on icon at bounding box center [1296, 96] width 14 height 16
click at [1280, 83] on link at bounding box center [1296, 96] width 32 height 27
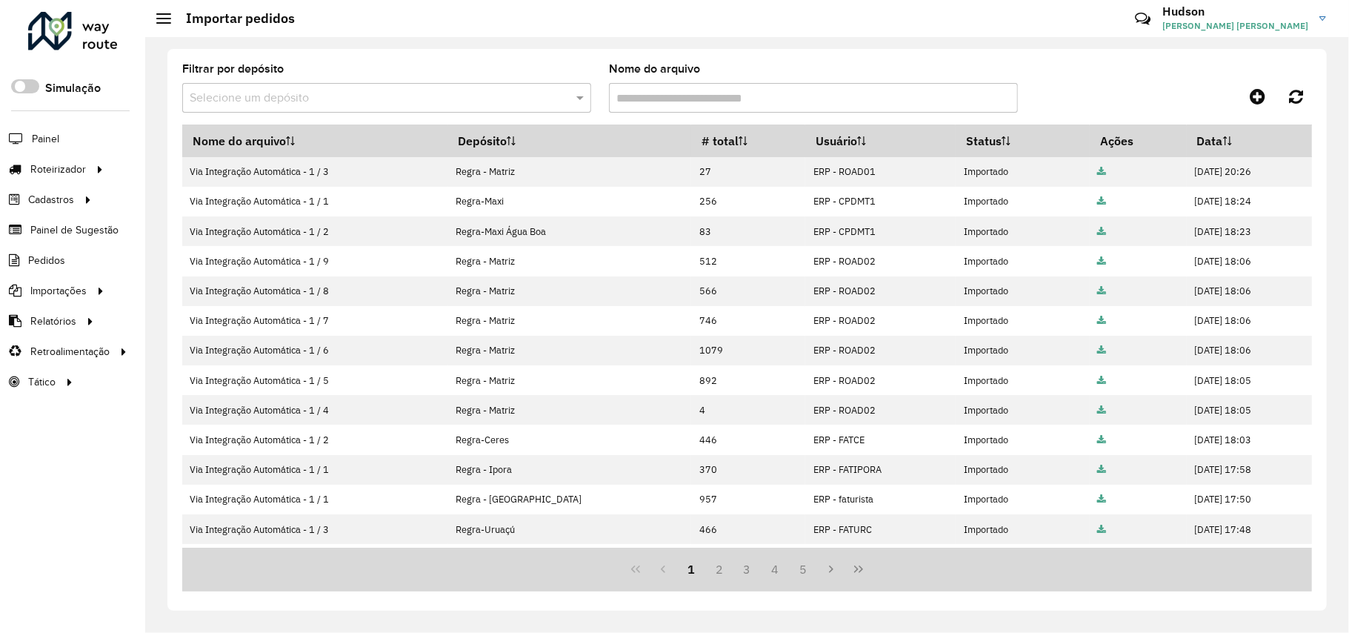
click at [1280, 83] on link at bounding box center [1296, 96] width 32 height 27
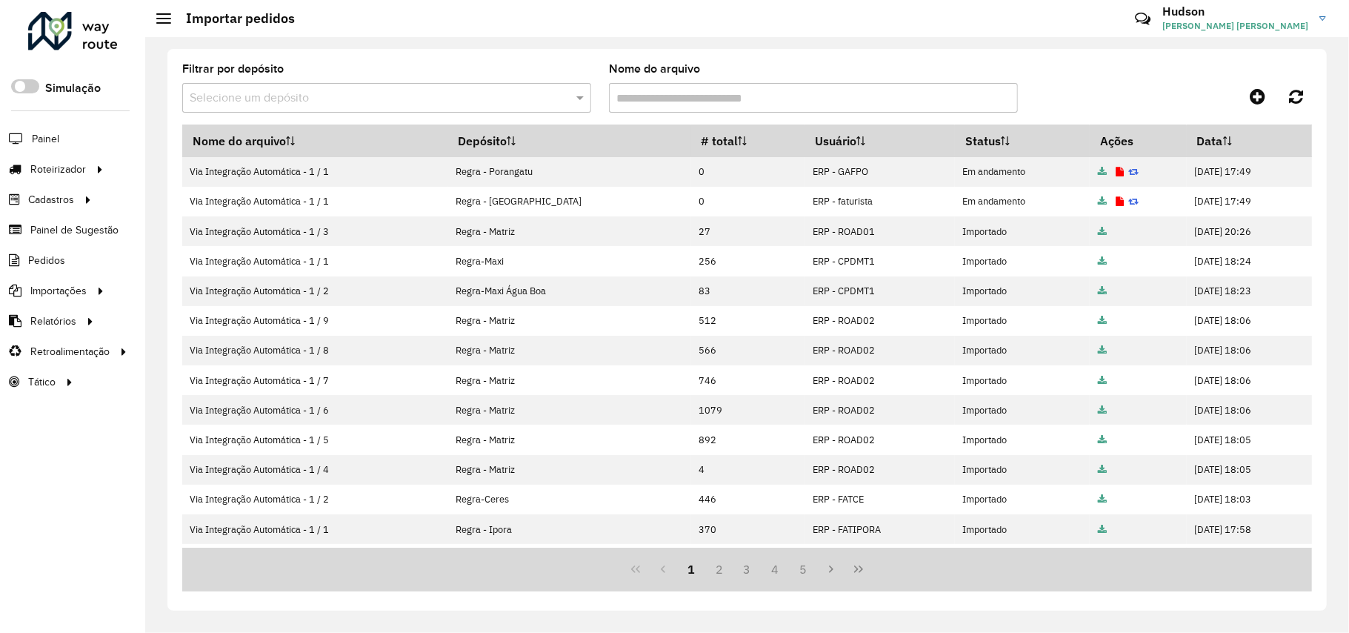
click at [1280, 83] on link at bounding box center [1296, 96] width 32 height 27
click at [247, 173] on link "Entregas" at bounding box center [246, 169] width 181 height 30
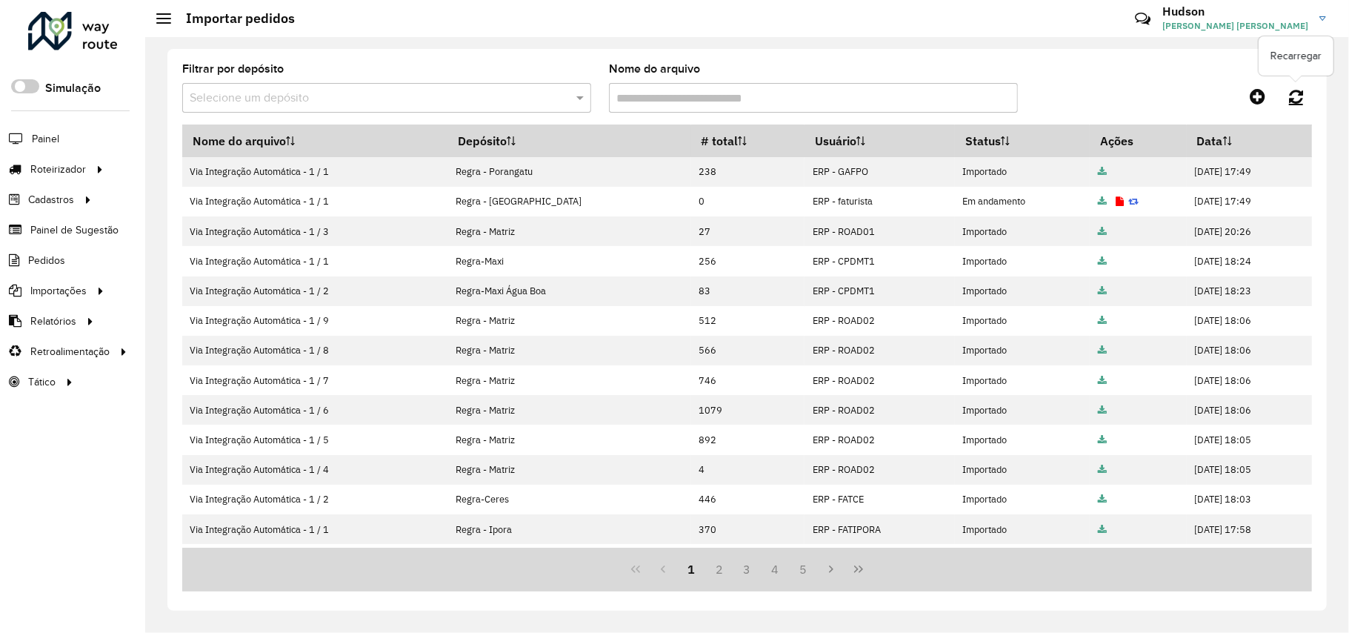
click at [1298, 90] on icon at bounding box center [1296, 96] width 14 height 16
click at [1296, 92] on icon at bounding box center [1296, 96] width 14 height 16
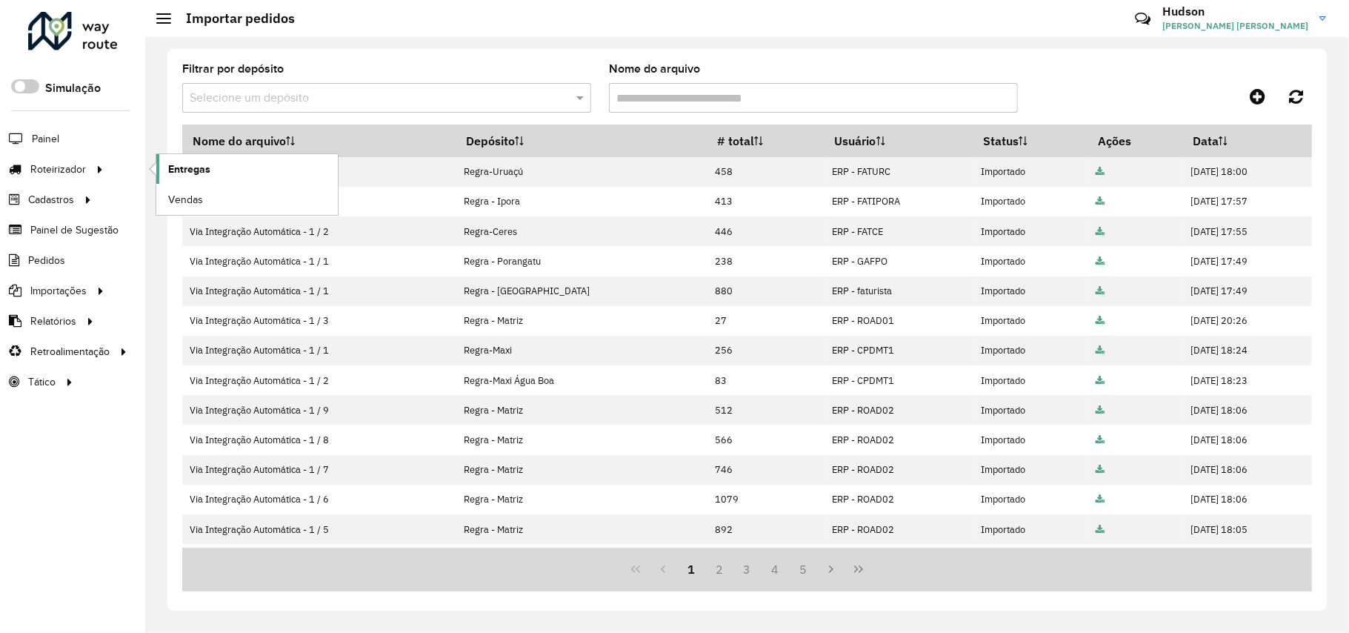
click at [211, 173] on link "Entregas" at bounding box center [246, 169] width 181 height 30
